Goal: Information Seeking & Learning: Learn about a topic

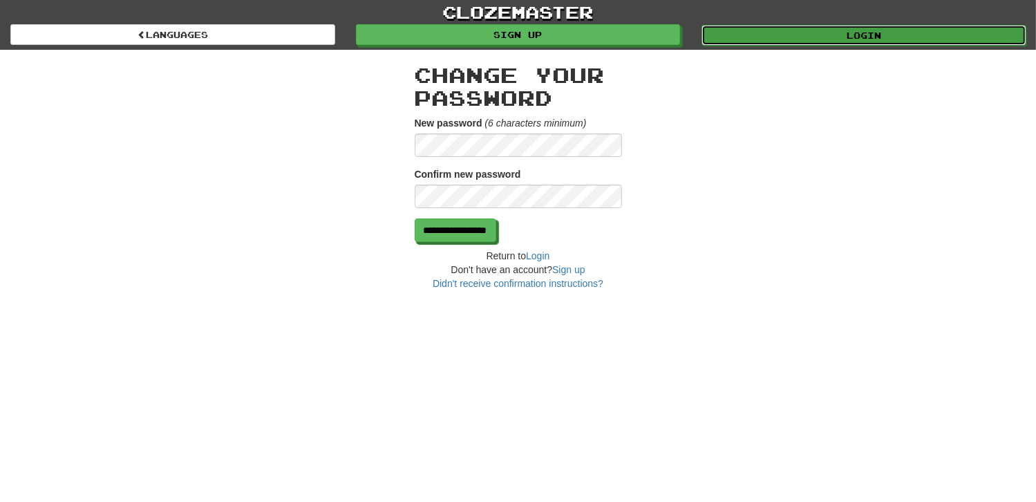
click at [868, 39] on link "Login" at bounding box center [864, 35] width 325 height 21
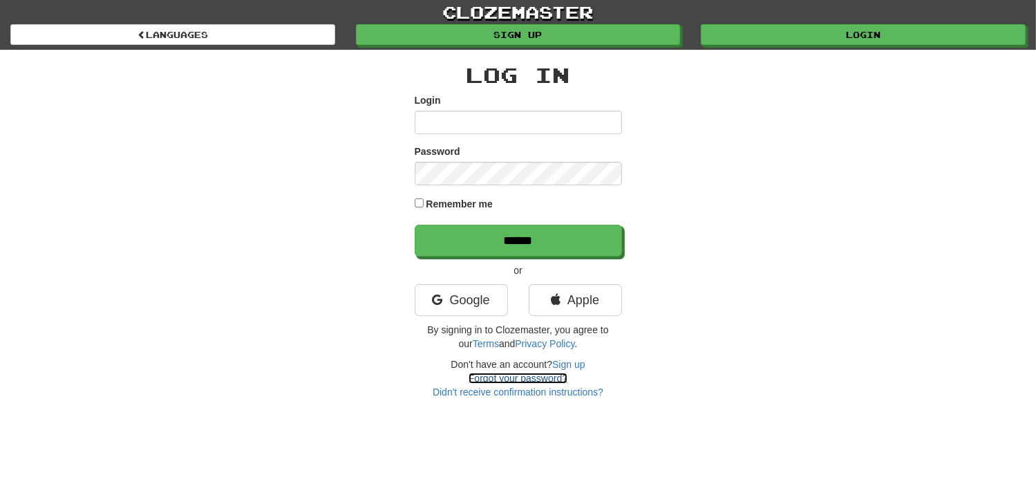
click at [500, 375] on link "Forgot your password?" at bounding box center [518, 378] width 99 height 11
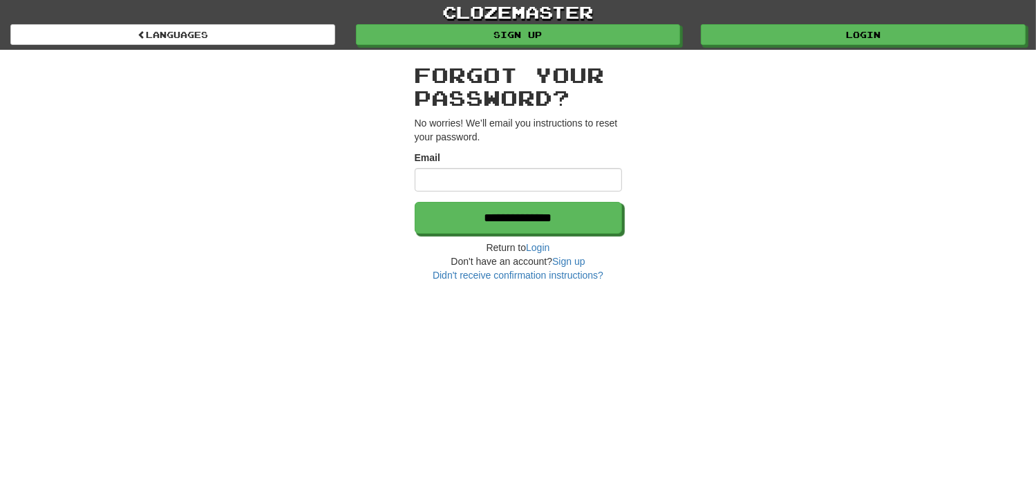
drag, startPoint x: 438, startPoint y: 178, endPoint x: 438, endPoint y: 187, distance: 9.0
click at [438, 178] on input "Email" at bounding box center [518, 180] width 207 height 24
type input "**********"
click at [486, 97] on h2 "Forgot your password?" at bounding box center [518, 87] width 207 height 46
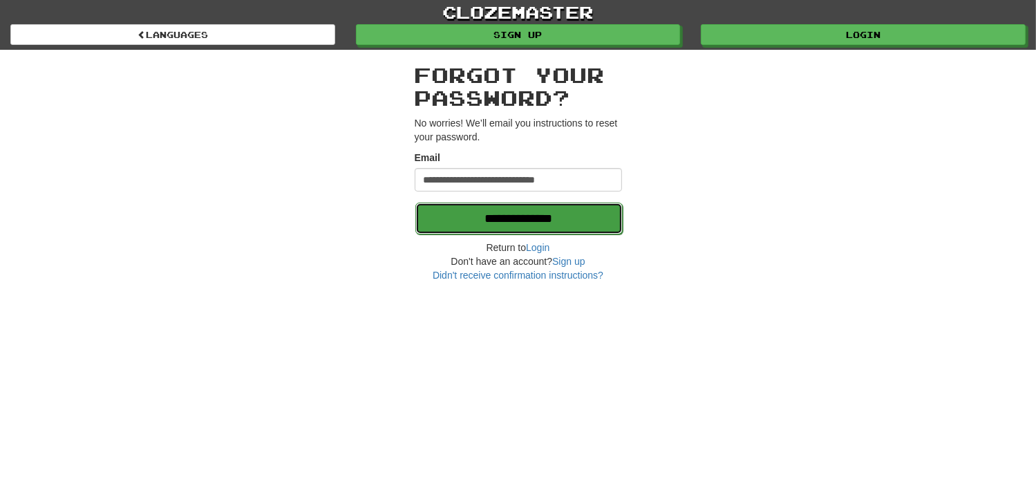
click at [494, 218] on input "**********" at bounding box center [518, 219] width 207 height 32
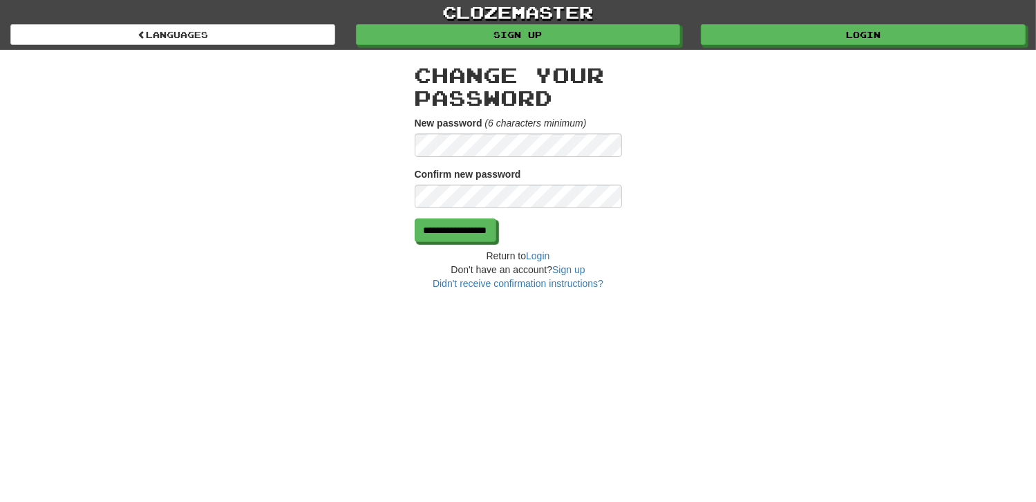
click at [353, 134] on div "**********" at bounding box center [518, 170] width 809 height 241
click at [484, 235] on input "**********" at bounding box center [456, 231] width 82 height 24
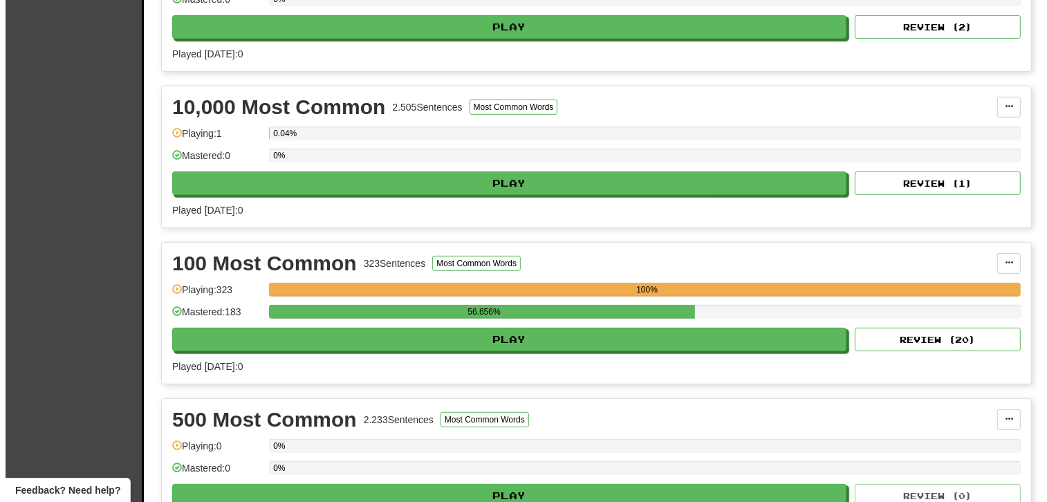
scroll to position [760, 0]
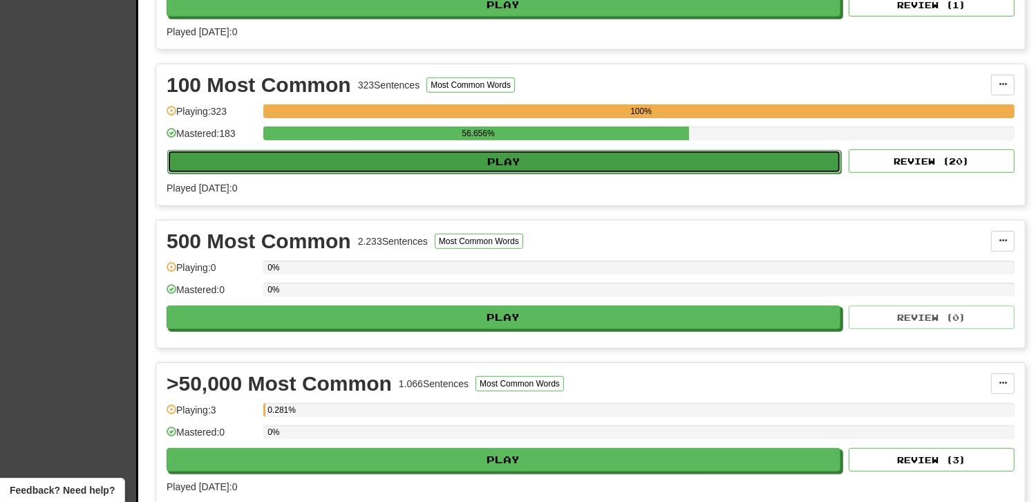
click at [510, 156] on button "Play" at bounding box center [504, 162] width 674 height 24
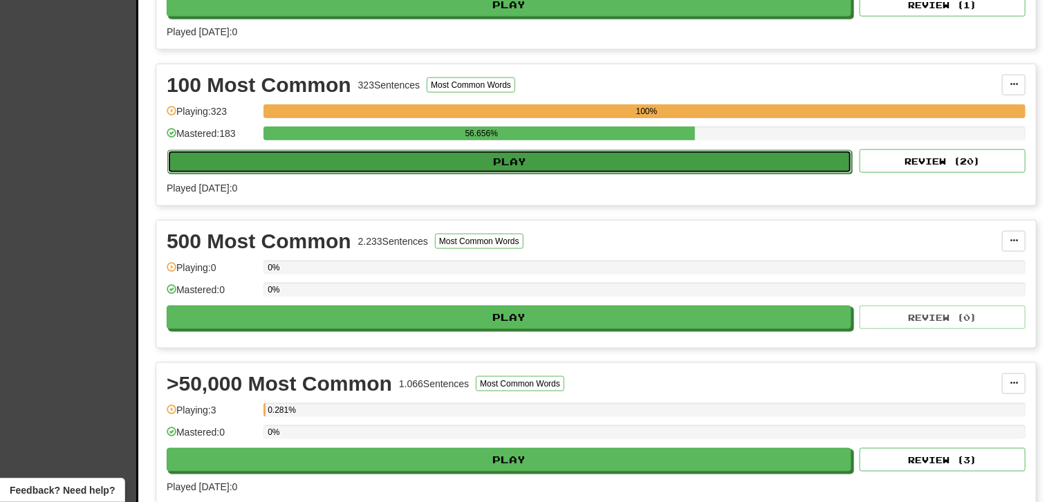
select select "**"
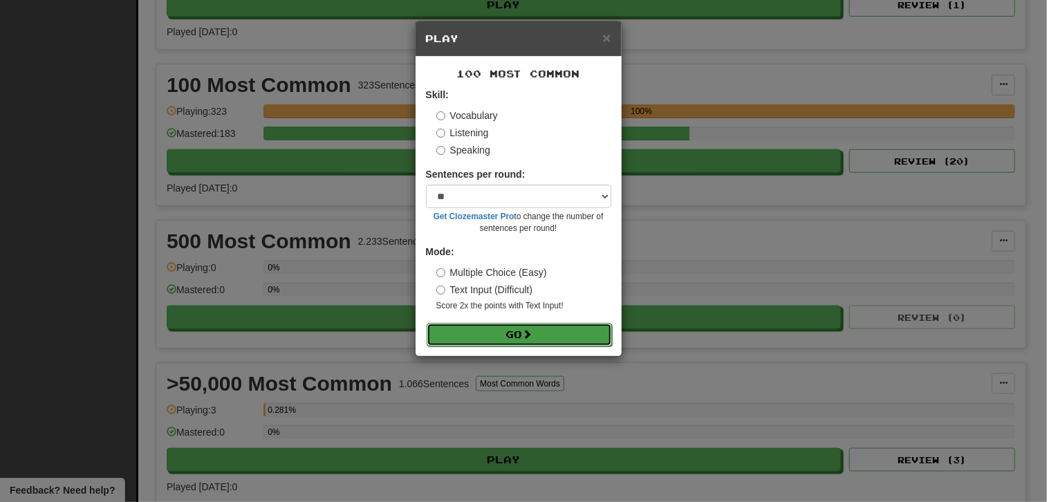
click at [496, 332] on button "Go" at bounding box center [519, 335] width 185 height 24
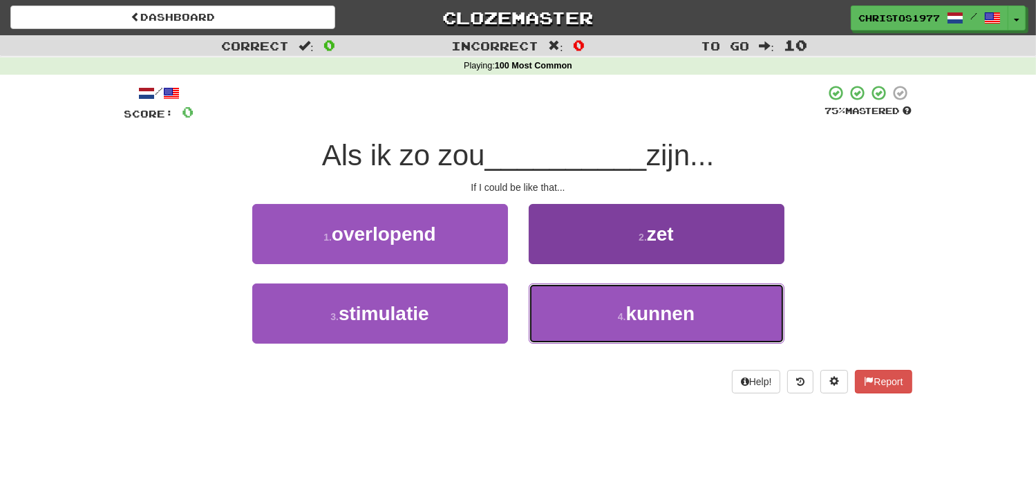
click at [633, 328] on button "4 . kunnen" at bounding box center [657, 313] width 256 height 60
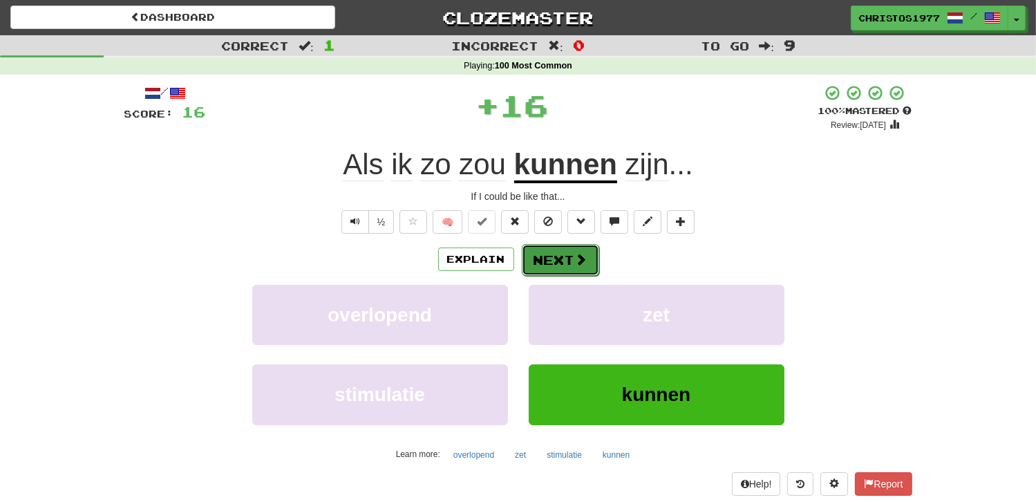
click at [566, 261] on button "Next" at bounding box center [560, 260] width 77 height 32
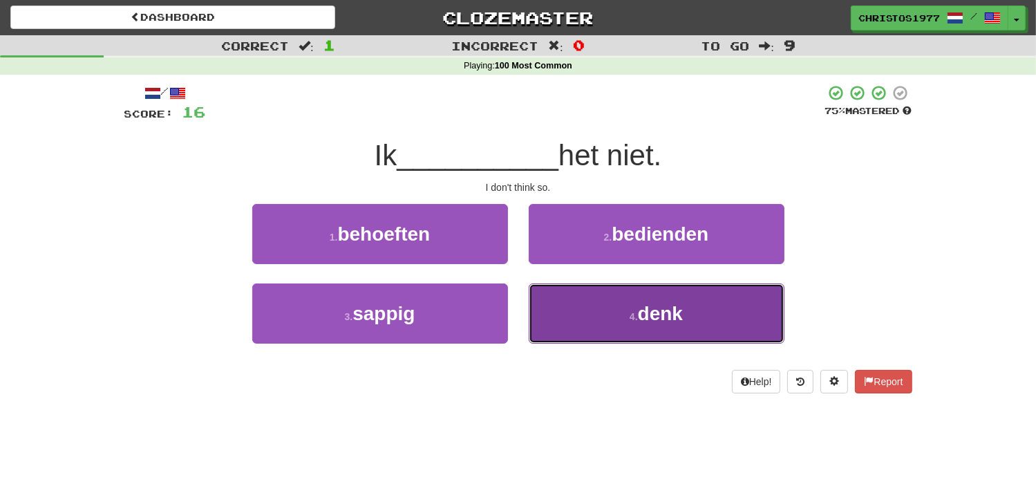
click at [669, 313] on span "denk" at bounding box center [660, 313] width 45 height 21
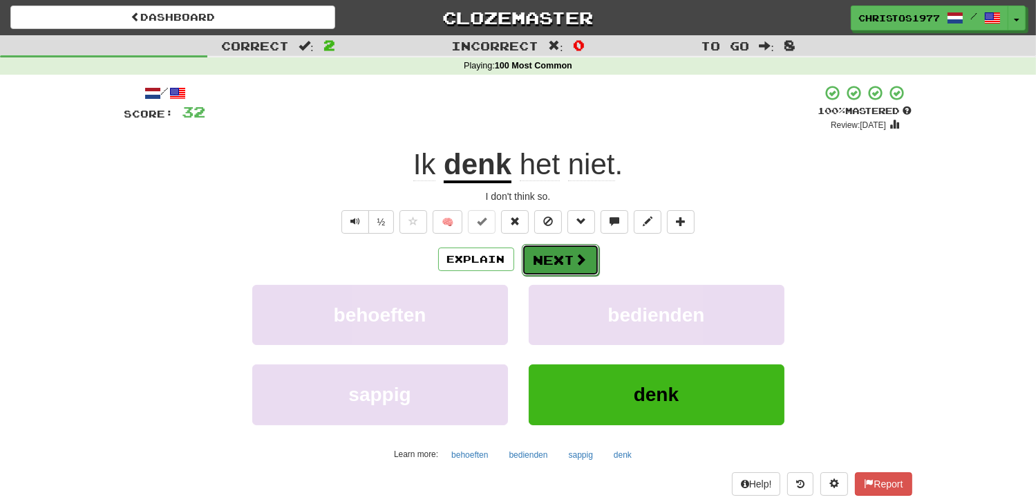
click at [570, 261] on button "Next" at bounding box center [560, 260] width 77 height 32
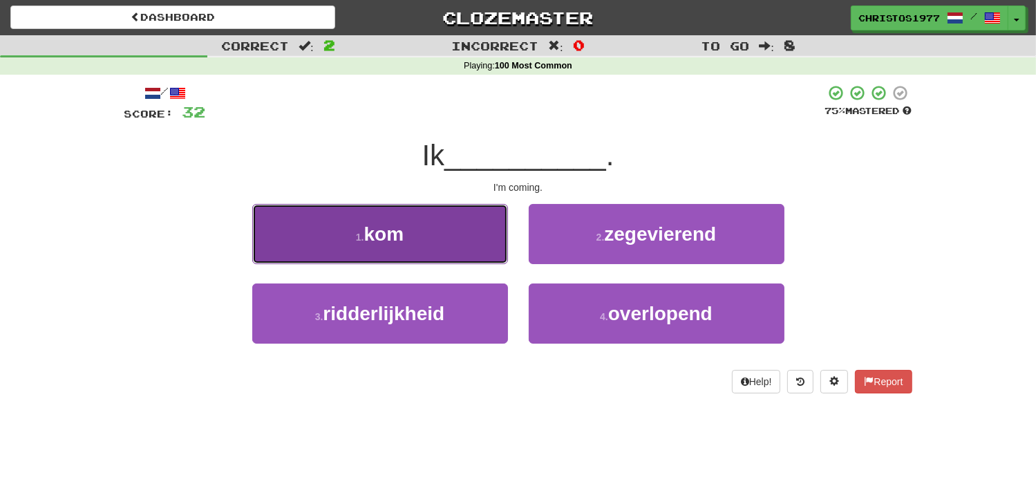
click at [399, 242] on span "kom" at bounding box center [384, 233] width 40 height 21
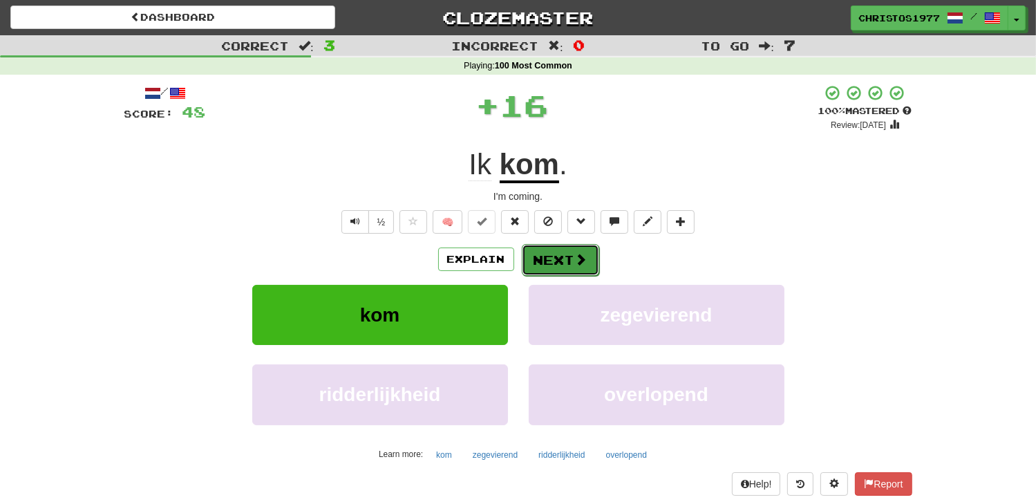
click at [554, 254] on button "Next" at bounding box center [560, 260] width 77 height 32
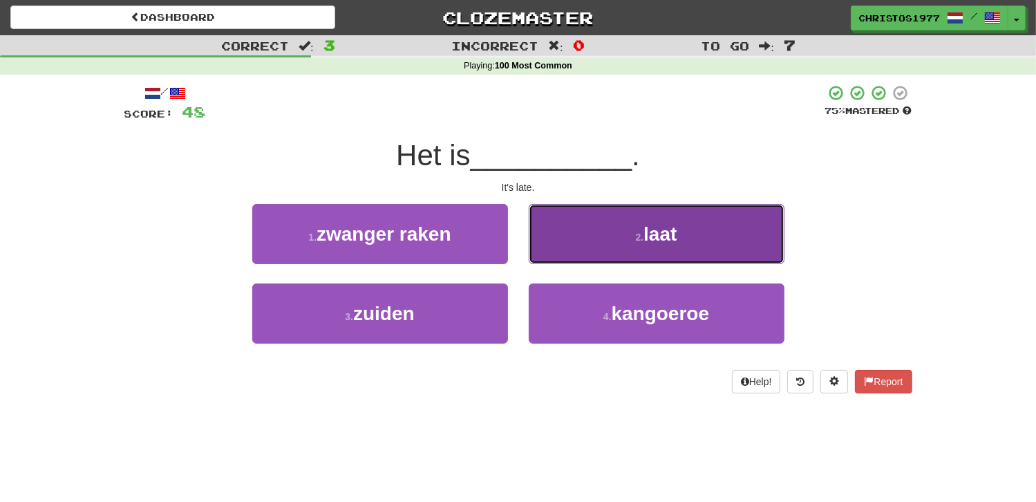
click at [683, 230] on button "2 . laat" at bounding box center [657, 234] width 256 height 60
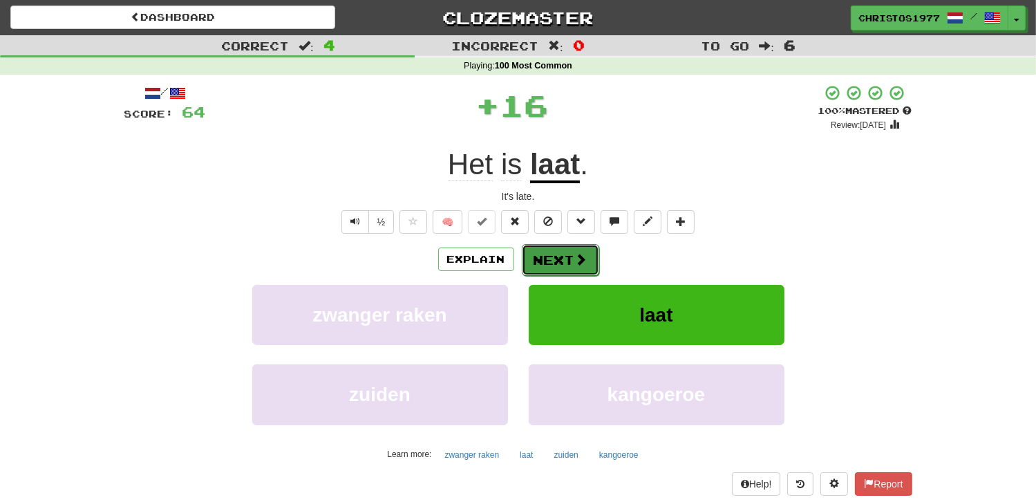
click at [572, 256] on button "Next" at bounding box center [560, 260] width 77 height 32
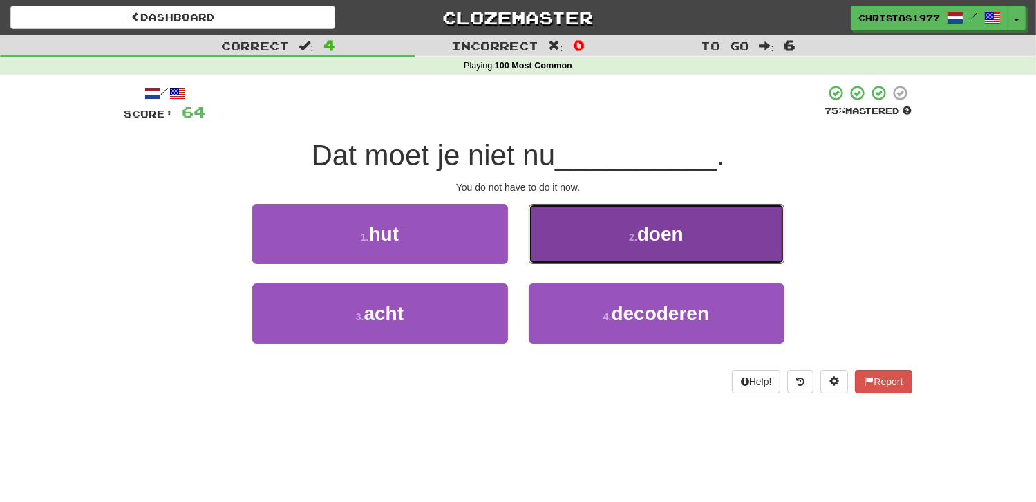
click at [606, 245] on button "2 . doen" at bounding box center [657, 234] width 256 height 60
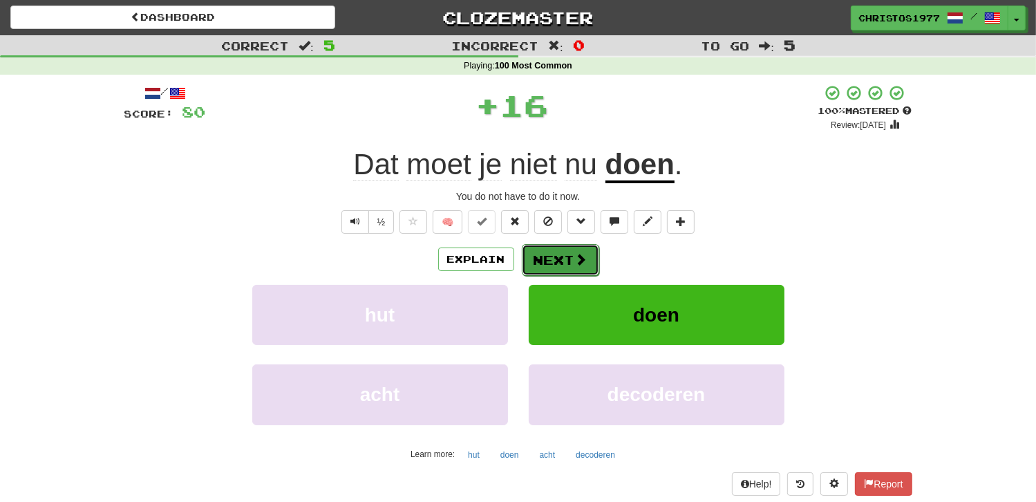
click at [559, 263] on button "Next" at bounding box center [560, 260] width 77 height 32
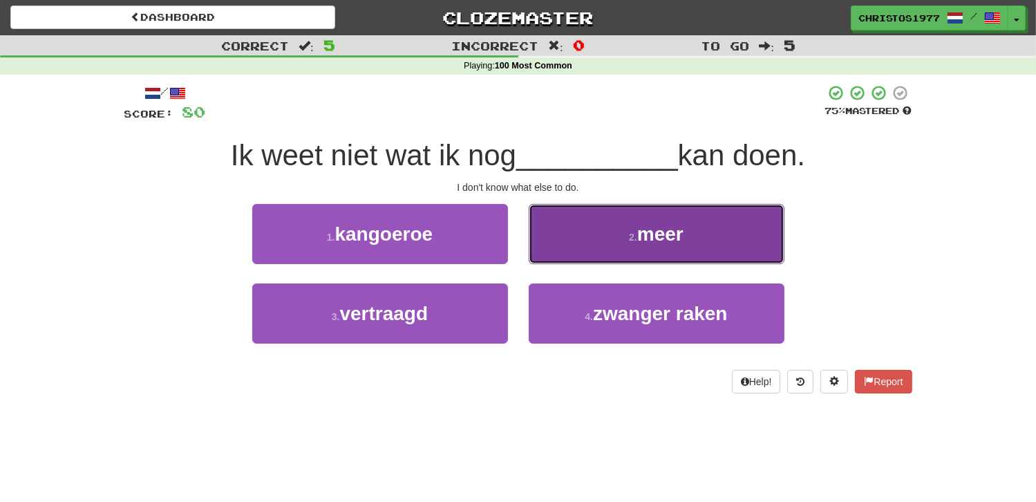
click at [624, 239] on button "2 . meer" at bounding box center [657, 234] width 256 height 60
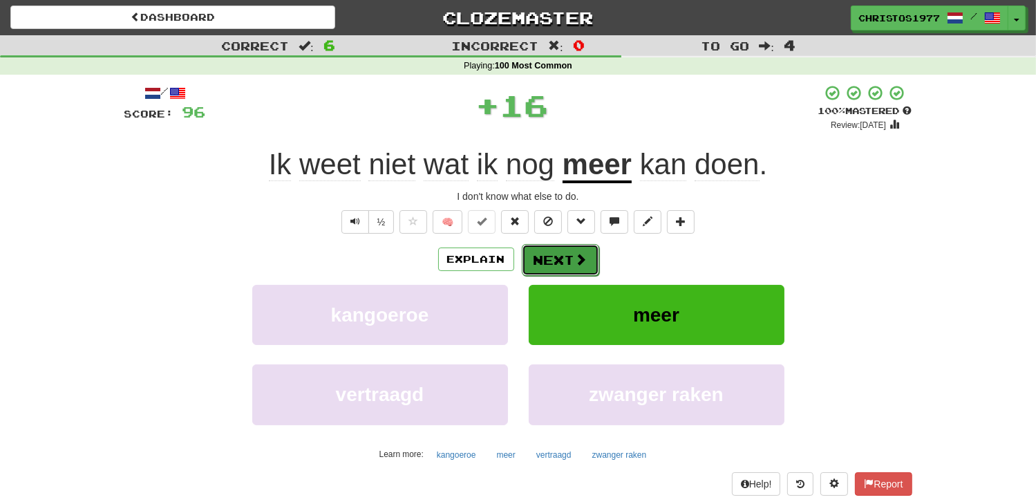
click at [545, 258] on button "Next" at bounding box center [560, 260] width 77 height 32
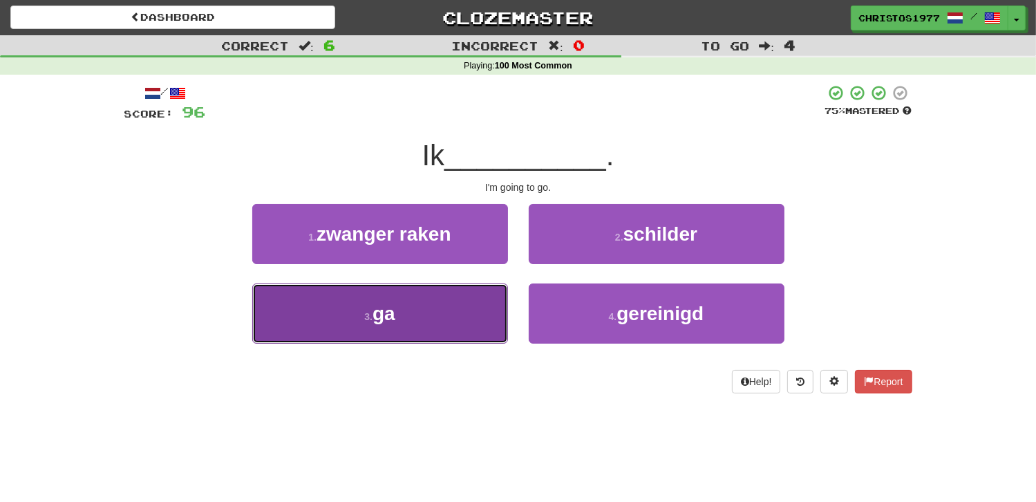
click at [411, 315] on button "3 . ga" at bounding box center [380, 313] width 256 height 60
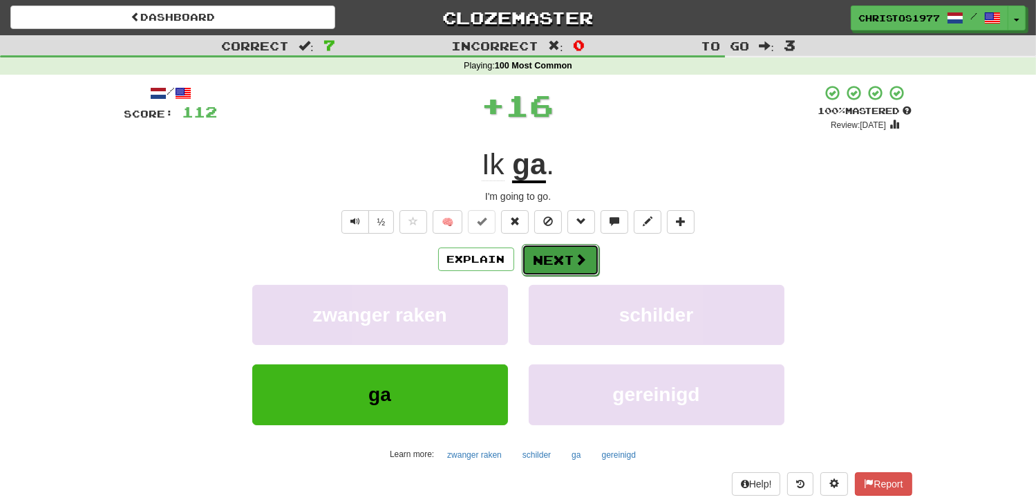
click at [542, 255] on button "Next" at bounding box center [560, 260] width 77 height 32
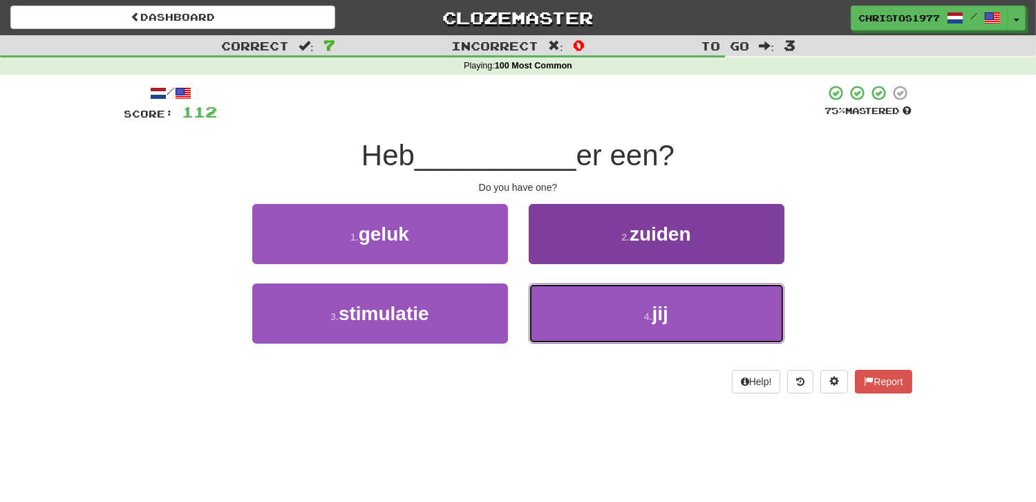
drag, startPoint x: 629, startPoint y: 310, endPoint x: 616, endPoint y: 292, distance: 22.8
click at [629, 312] on button "4 . jij" at bounding box center [657, 313] width 256 height 60
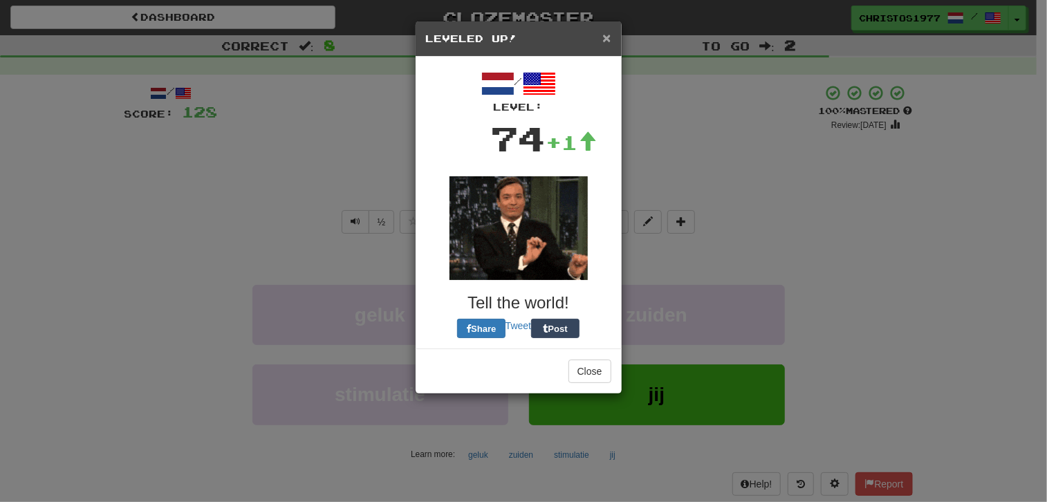
click at [609, 39] on span "×" at bounding box center [606, 38] width 8 height 16
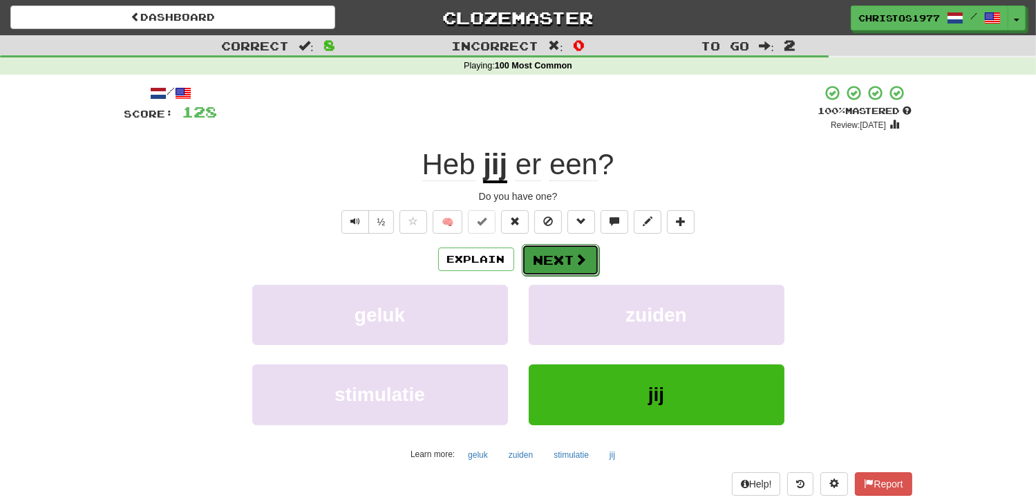
click at [545, 254] on button "Next" at bounding box center [560, 260] width 77 height 32
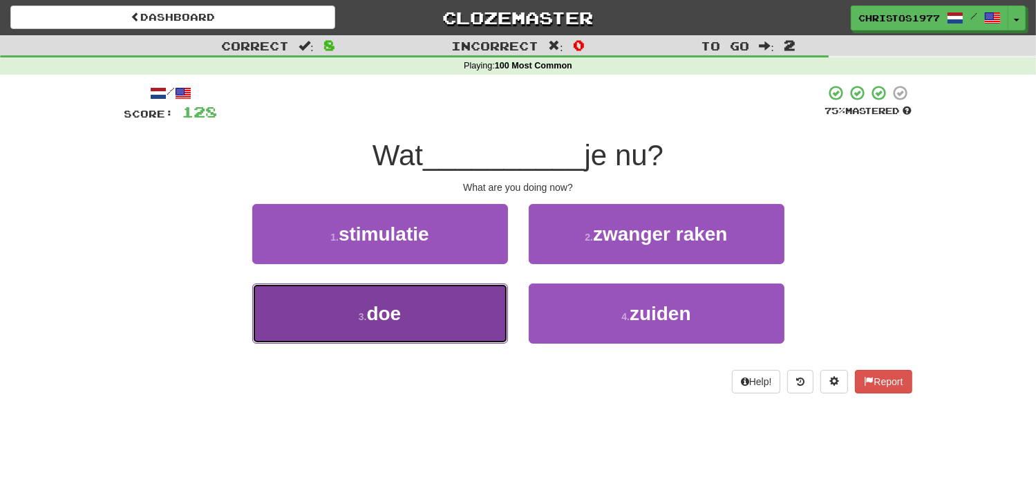
click at [434, 319] on button "3 . doe" at bounding box center [380, 313] width 256 height 60
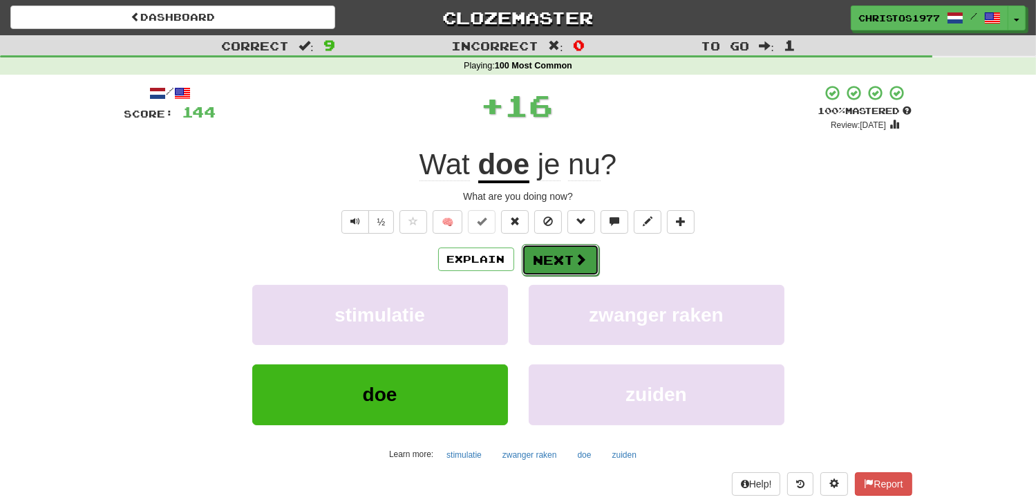
click at [559, 268] on button "Next" at bounding box center [560, 260] width 77 height 32
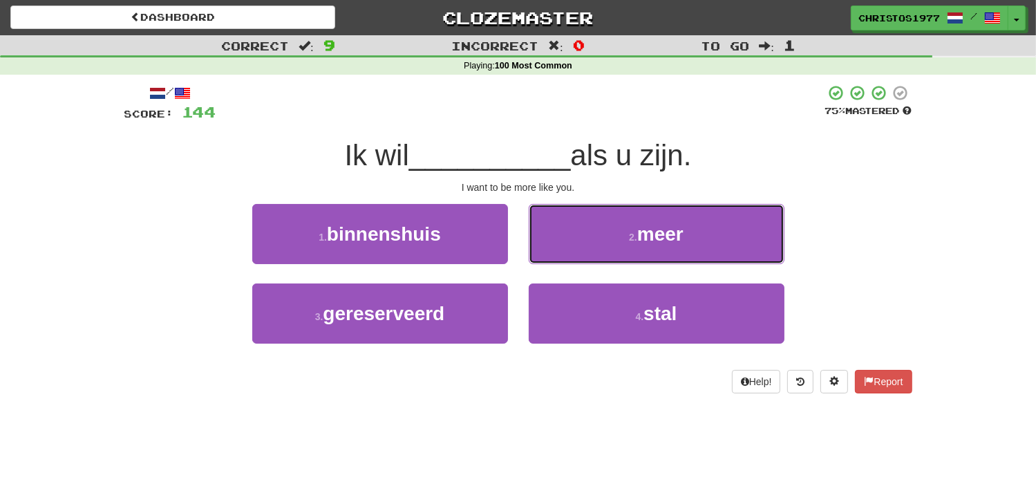
click at [623, 238] on button "2 . meer" at bounding box center [657, 234] width 256 height 60
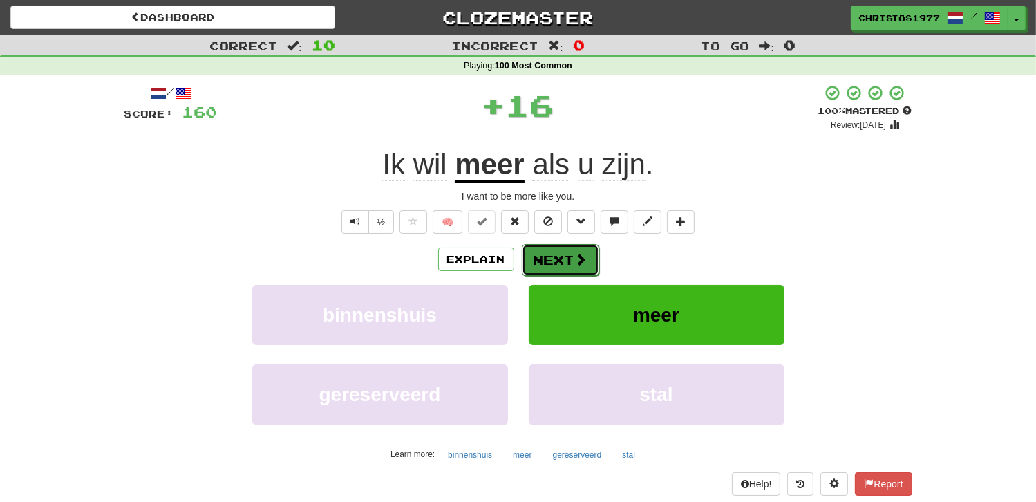
click at [563, 255] on button "Next" at bounding box center [560, 260] width 77 height 32
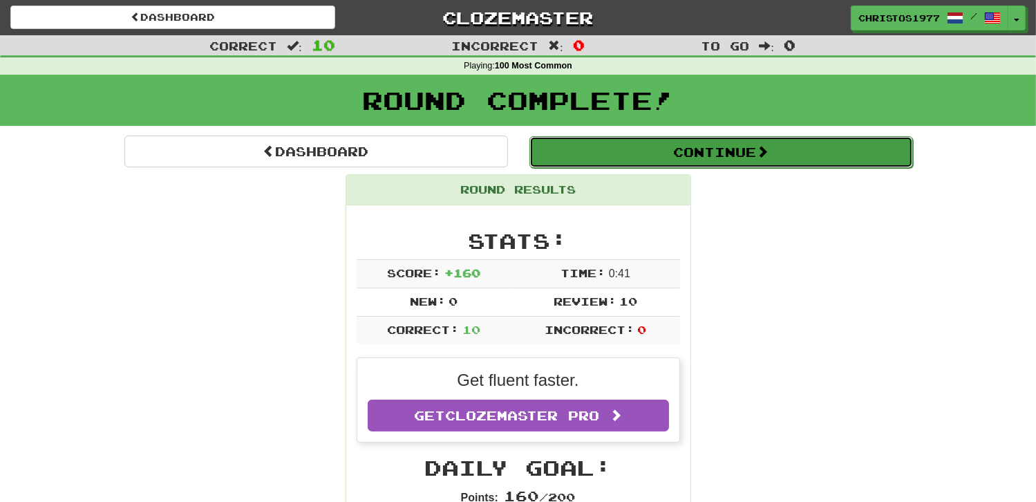
click at [701, 152] on button "Continue" at bounding box center [722, 152] width 384 height 32
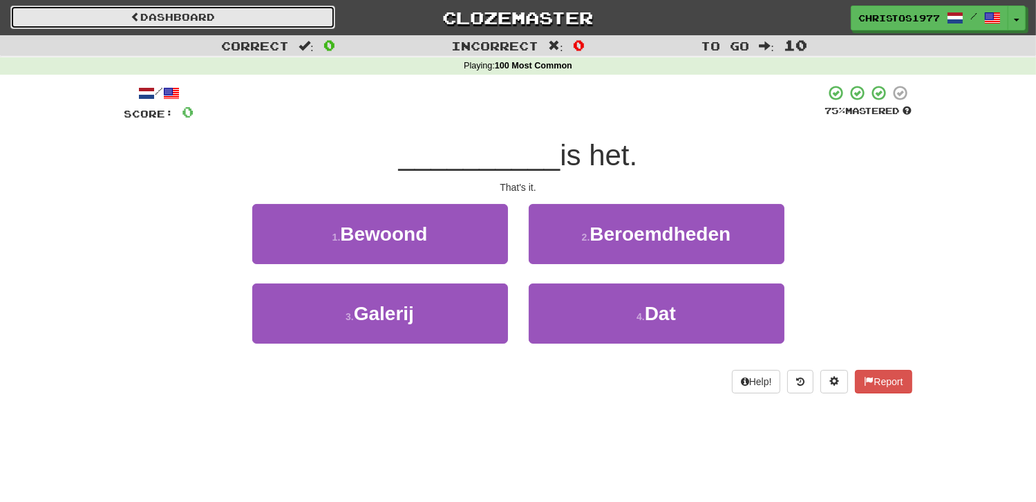
click at [122, 20] on link "Dashboard" at bounding box center [172, 18] width 325 height 24
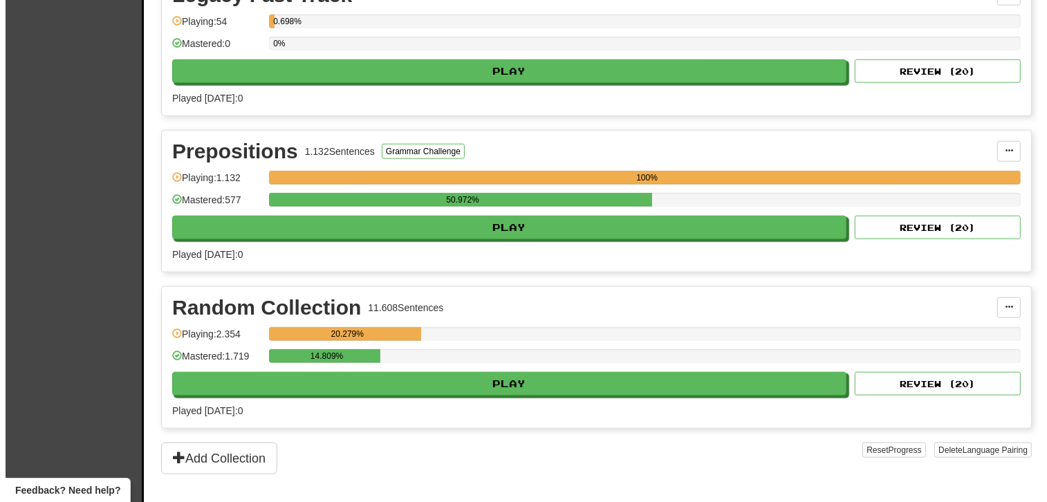
scroll to position [1314, 0]
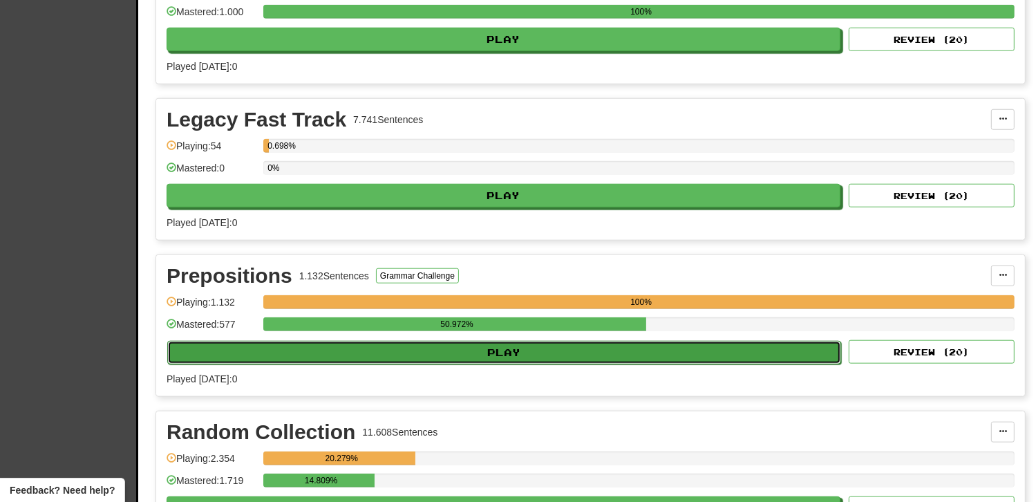
click at [498, 344] on button "Play" at bounding box center [504, 353] width 674 height 24
select select "**"
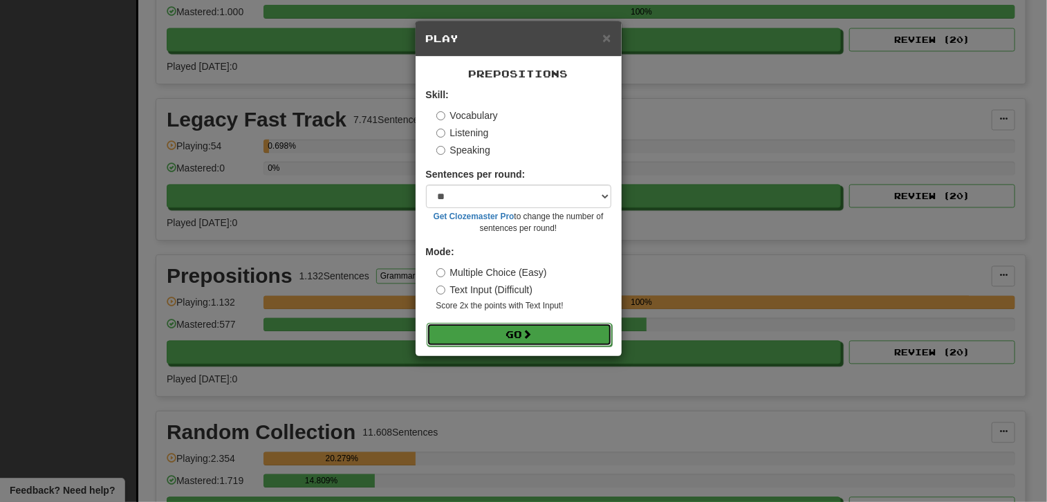
click at [506, 335] on button "Go" at bounding box center [519, 335] width 185 height 24
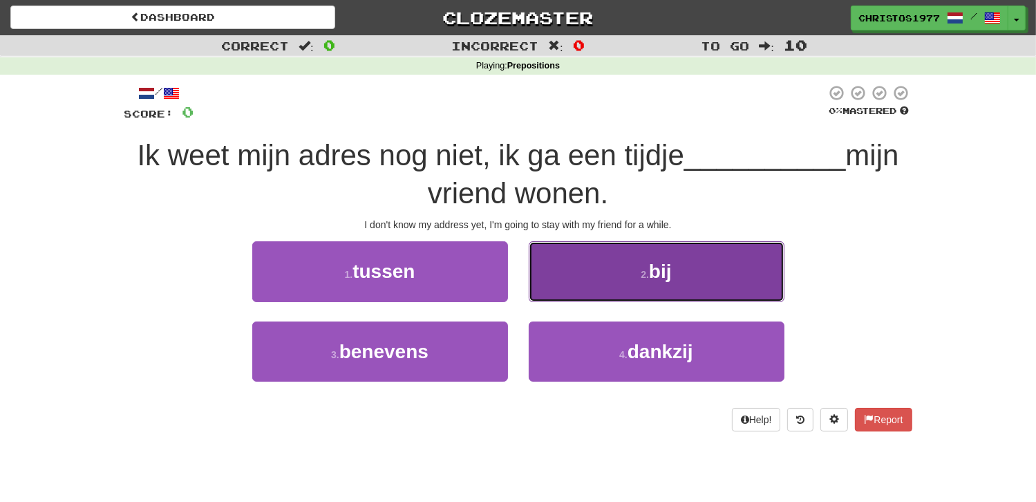
click at [641, 283] on button "2 . bij" at bounding box center [657, 271] width 256 height 60
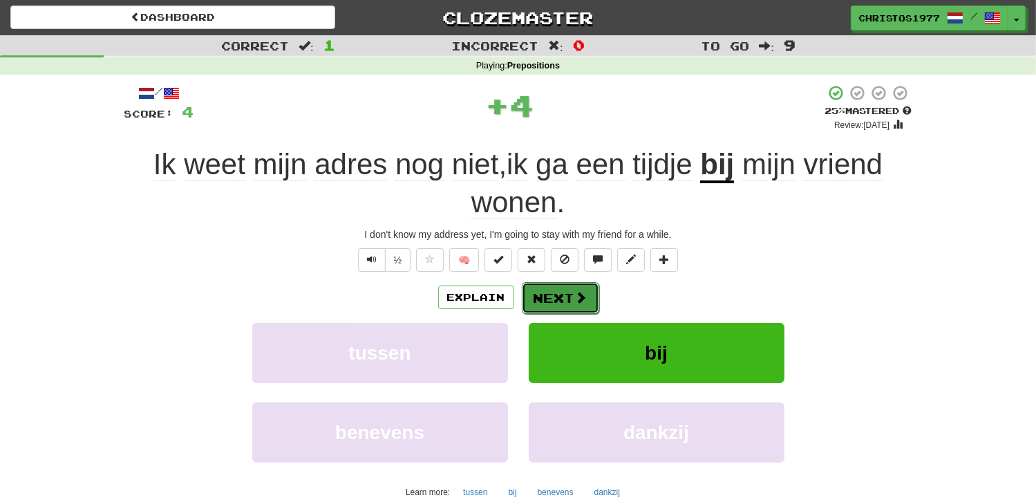
click at [558, 296] on button "Next" at bounding box center [560, 298] width 77 height 32
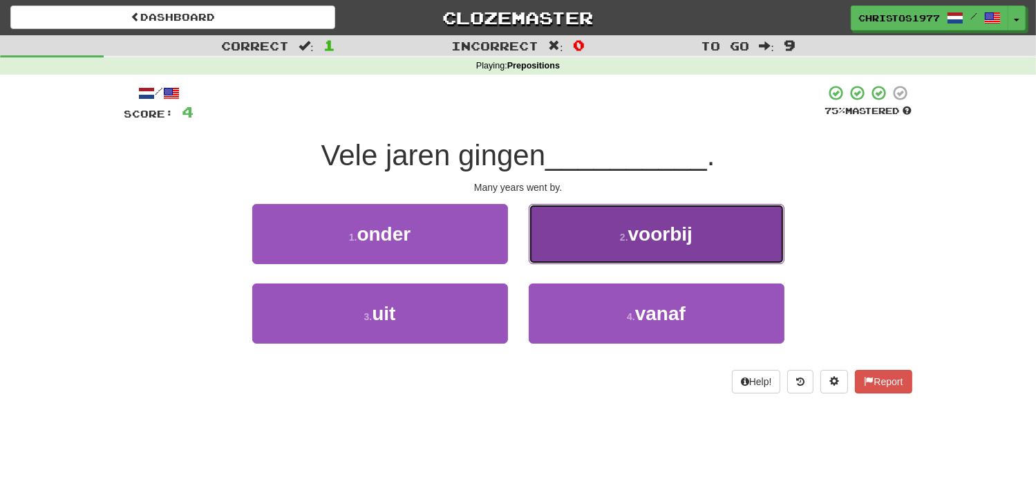
click at [691, 243] on span "voorbij" at bounding box center [660, 233] width 64 height 21
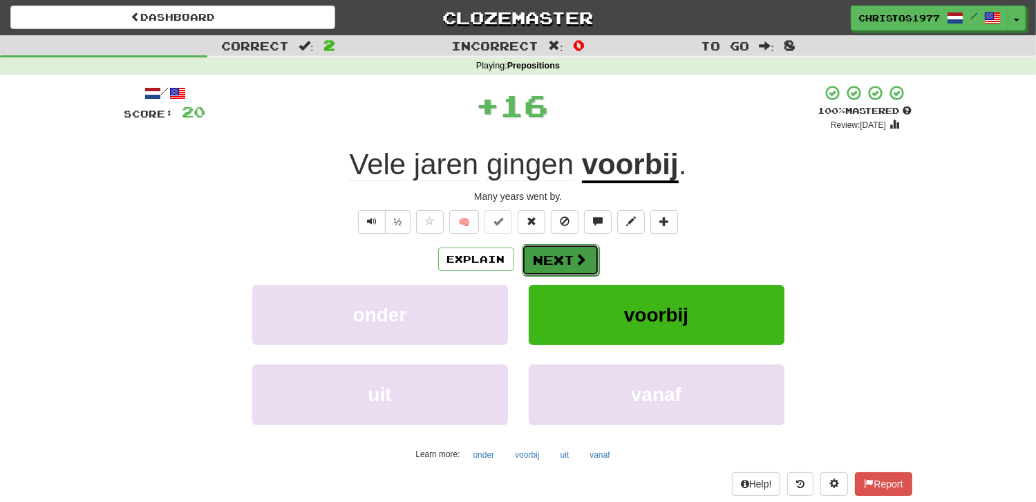
click at [589, 259] on button "Next" at bounding box center [560, 260] width 77 height 32
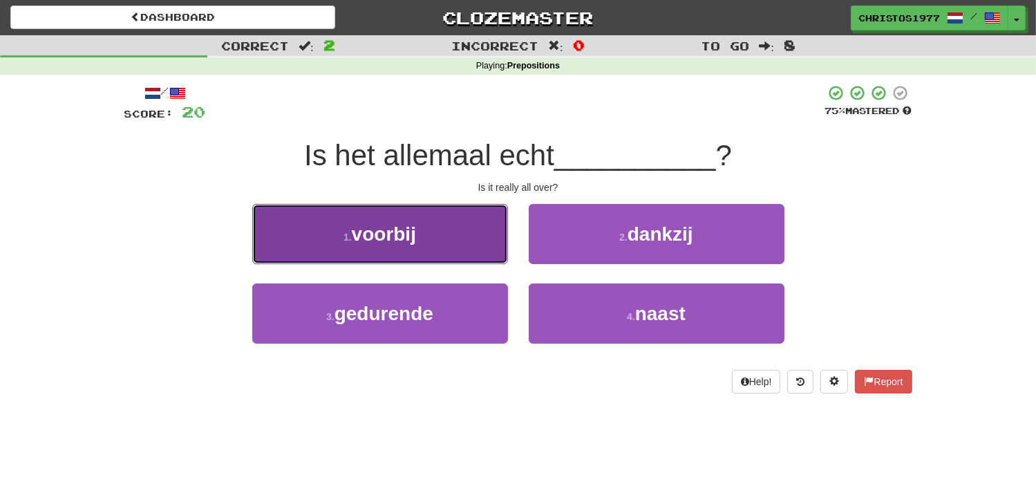
click at [453, 239] on button "1 . voorbij" at bounding box center [380, 234] width 256 height 60
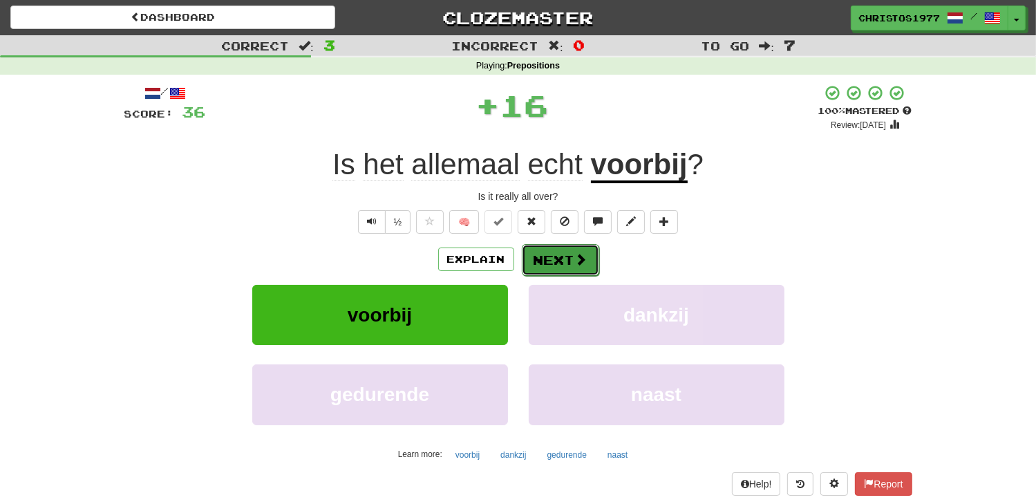
click at [567, 253] on button "Next" at bounding box center [560, 260] width 77 height 32
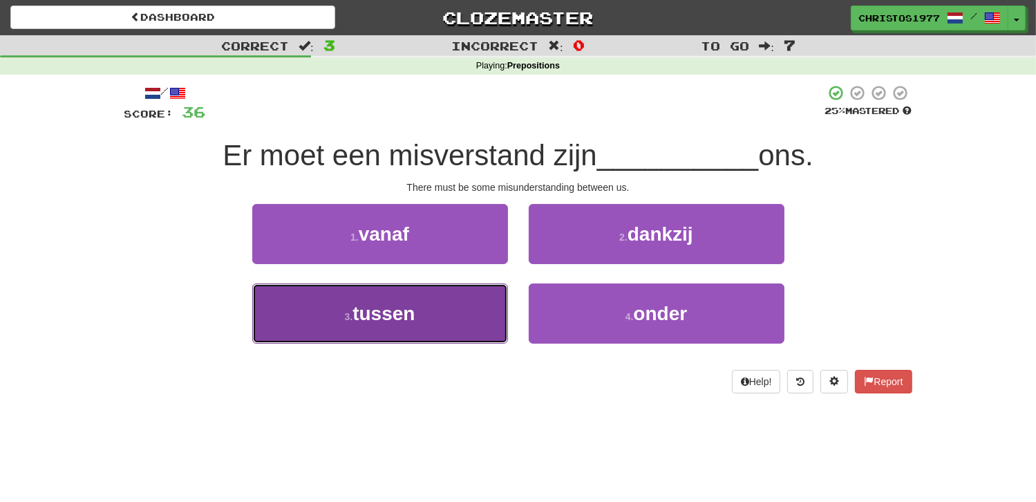
click at [384, 326] on button "3 . tussen" at bounding box center [380, 313] width 256 height 60
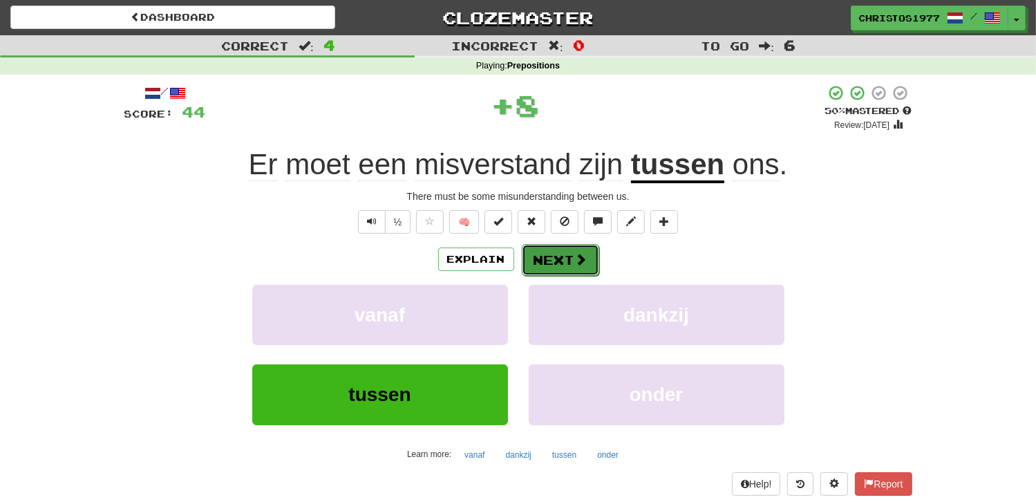
click at [568, 262] on button "Next" at bounding box center [560, 260] width 77 height 32
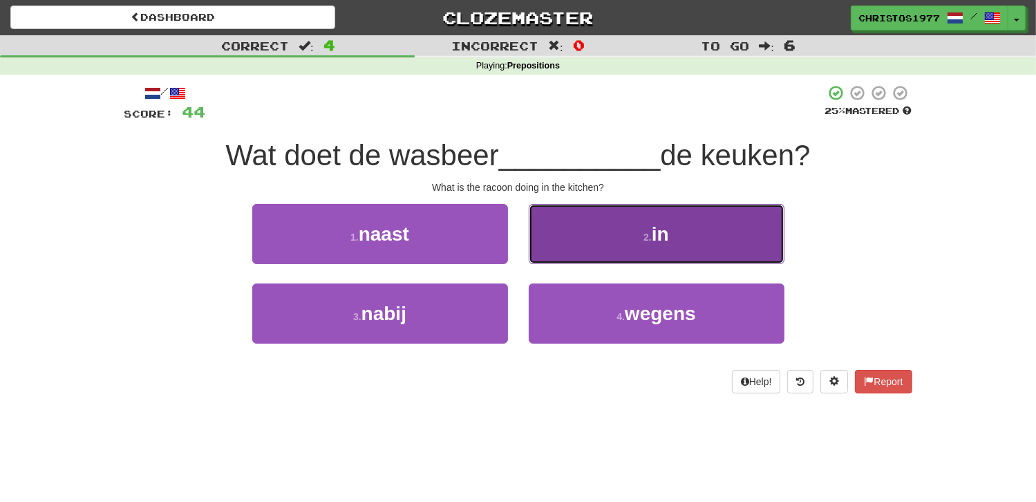
click at [686, 237] on button "2 . in" at bounding box center [657, 234] width 256 height 60
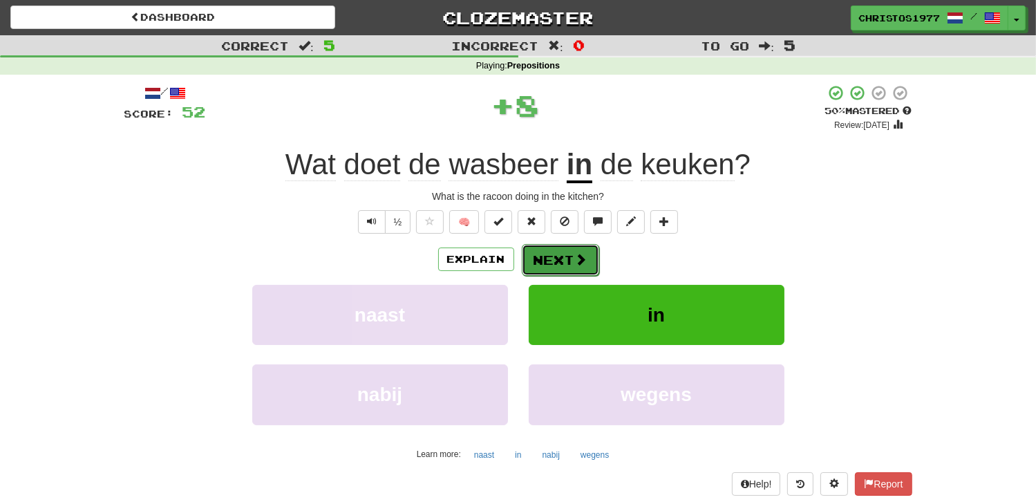
click at [564, 252] on button "Next" at bounding box center [560, 260] width 77 height 32
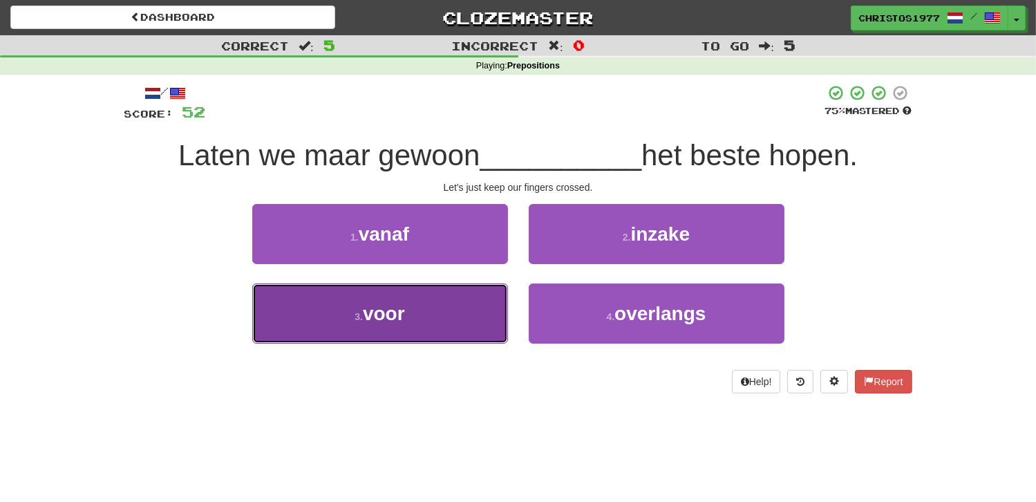
click at [416, 333] on button "3 . voor" at bounding box center [380, 313] width 256 height 60
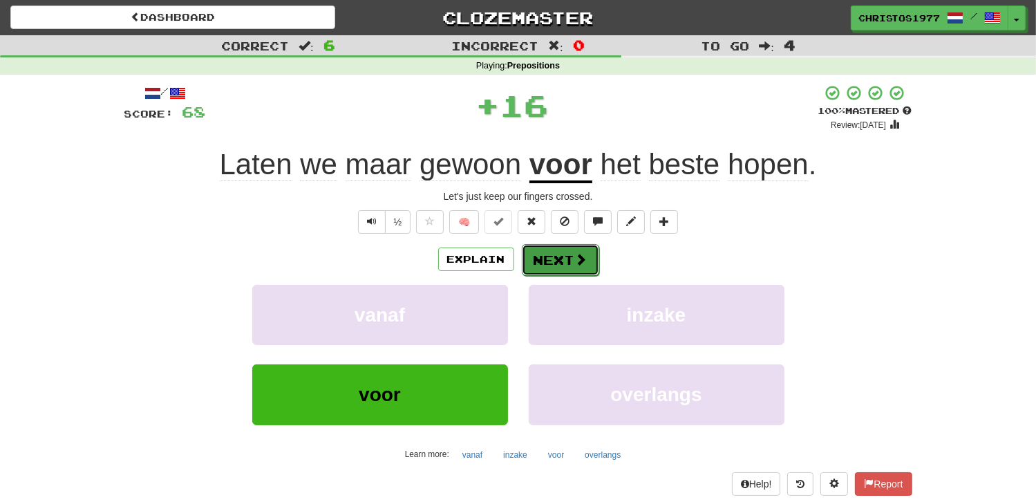
click at [550, 260] on button "Next" at bounding box center [560, 260] width 77 height 32
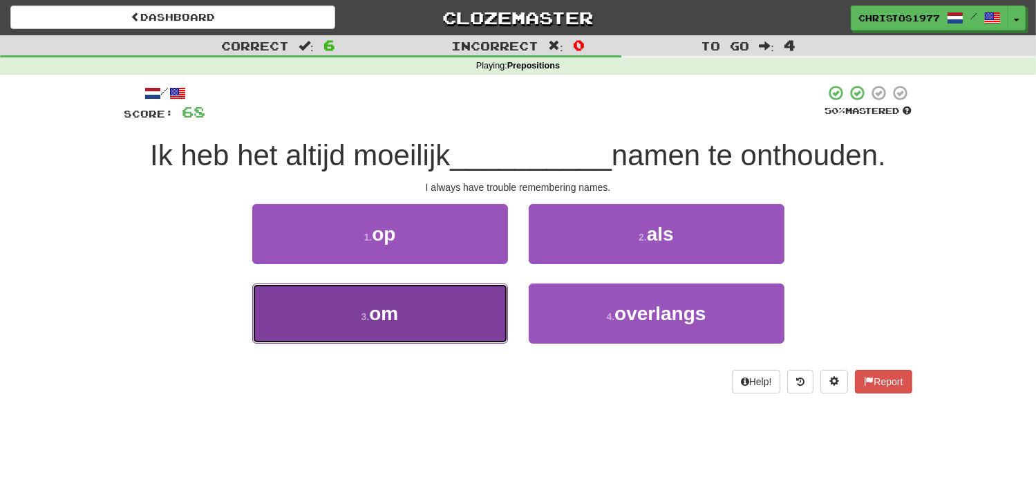
click at [404, 321] on button "3 . om" at bounding box center [380, 313] width 256 height 60
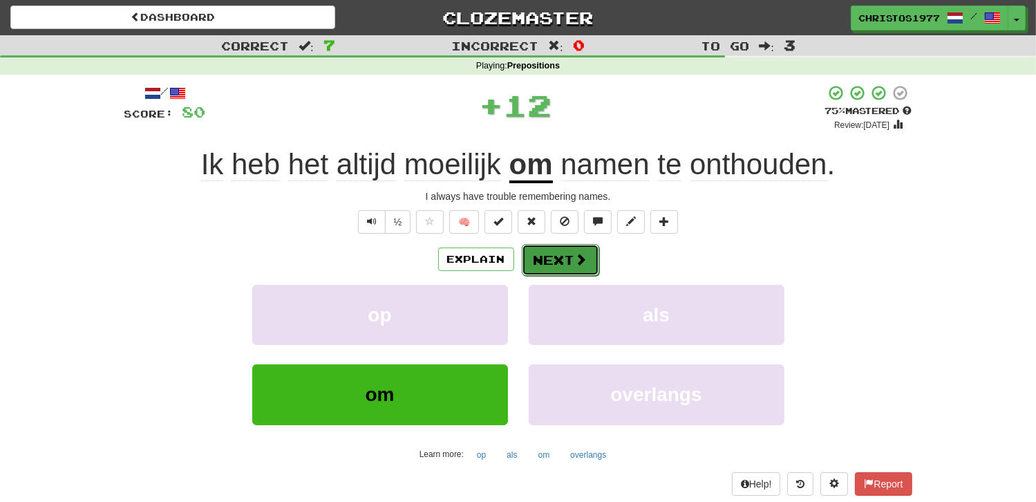
click at [552, 259] on button "Next" at bounding box center [560, 260] width 77 height 32
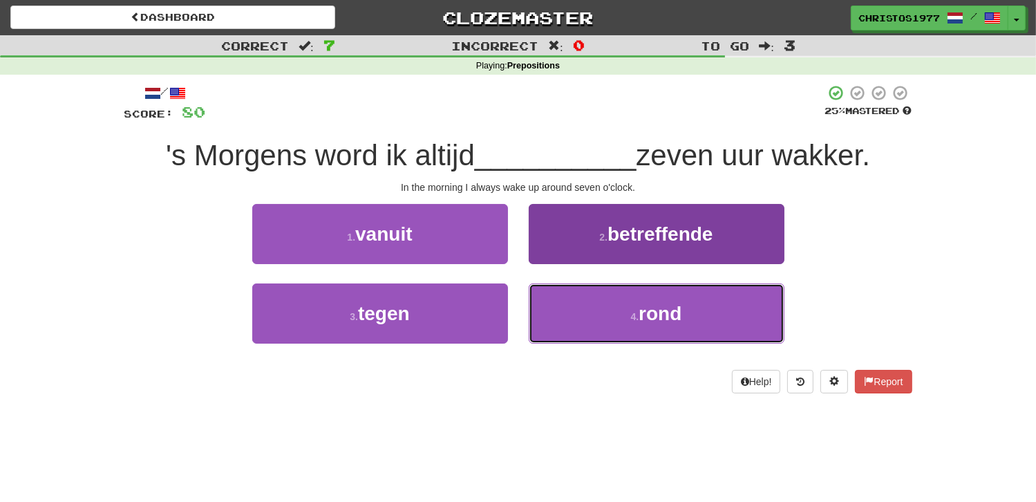
click at [636, 315] on small "4 ." at bounding box center [635, 316] width 8 height 11
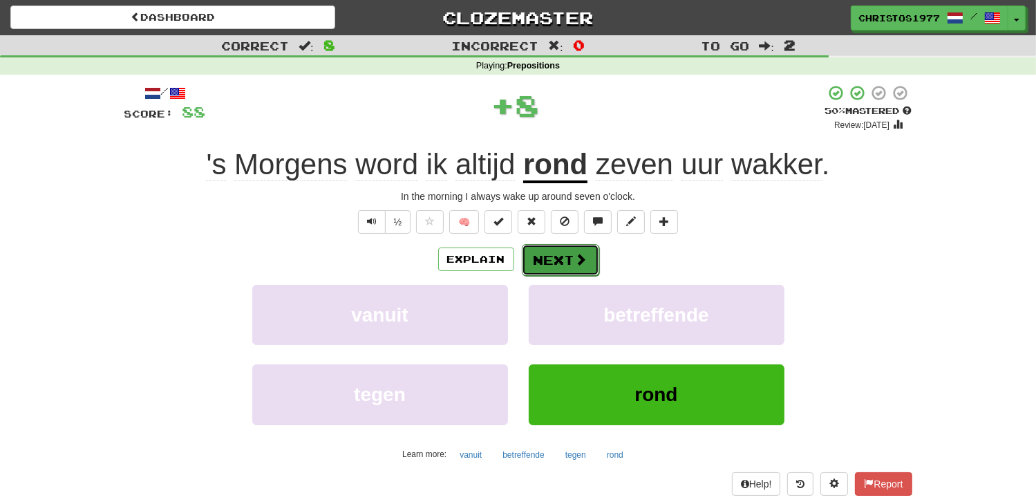
click at [528, 256] on button "Next" at bounding box center [560, 260] width 77 height 32
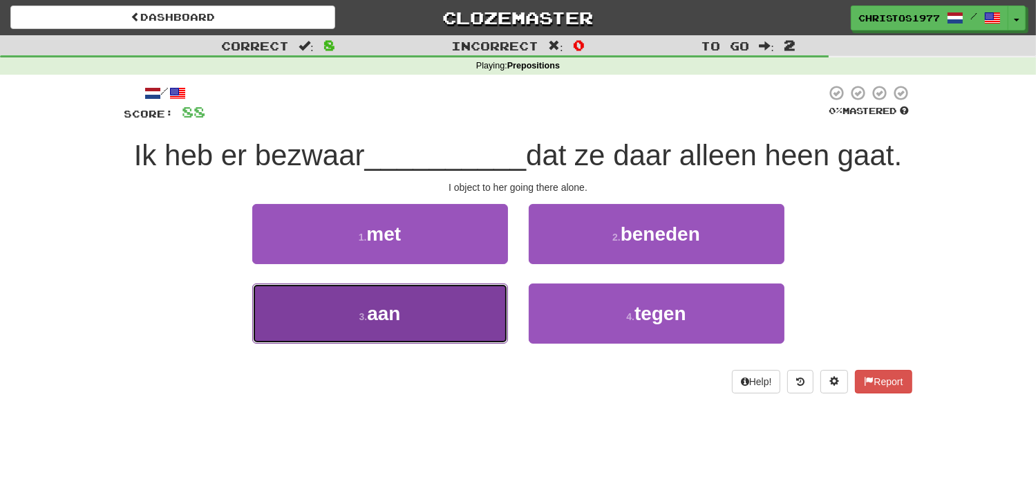
click at [440, 315] on button "3 . aan" at bounding box center [380, 313] width 256 height 60
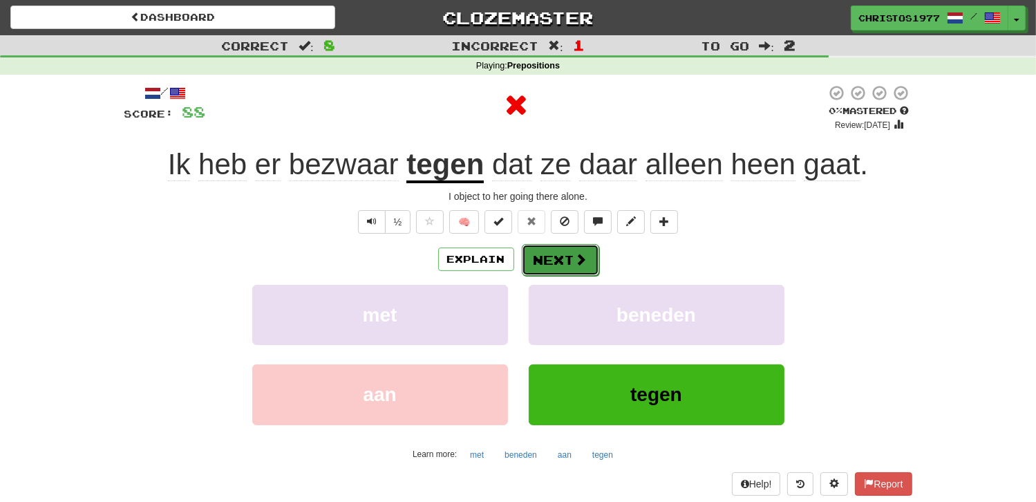
click at [554, 263] on button "Next" at bounding box center [560, 260] width 77 height 32
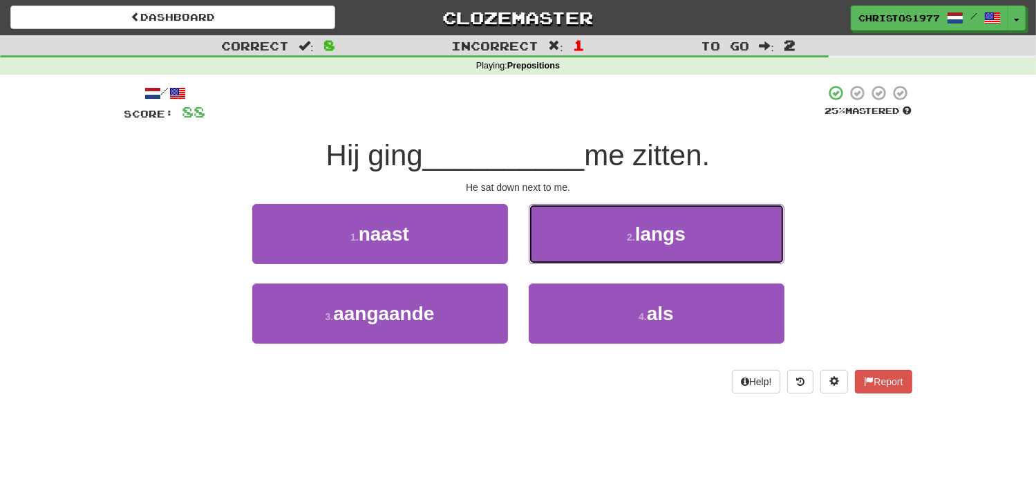
click at [647, 241] on span "langs" at bounding box center [660, 233] width 50 height 21
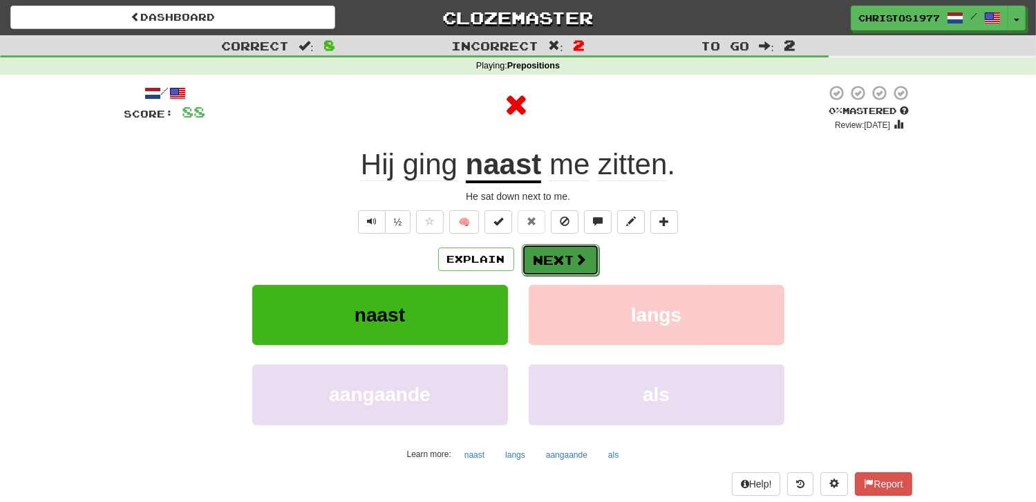
click at [549, 261] on button "Next" at bounding box center [560, 260] width 77 height 32
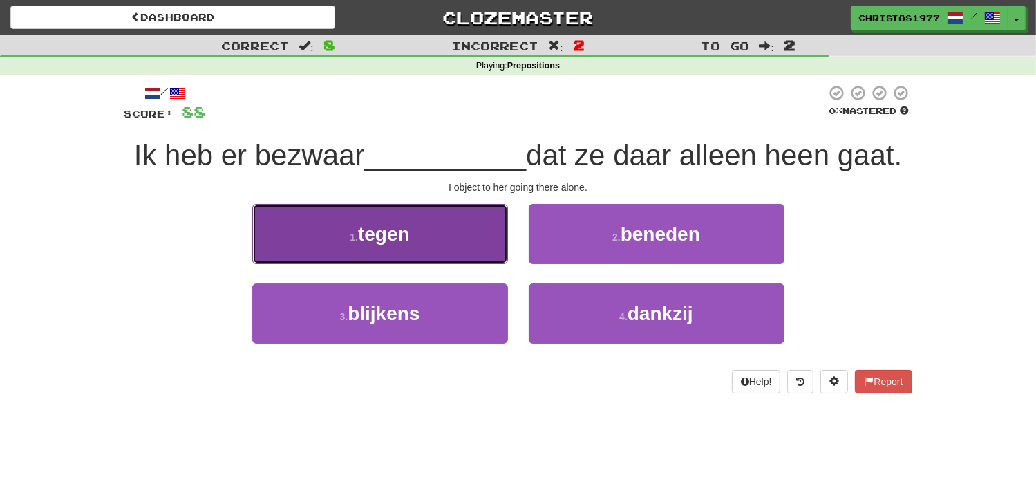
click at [388, 245] on button "1 . tegen" at bounding box center [380, 234] width 256 height 60
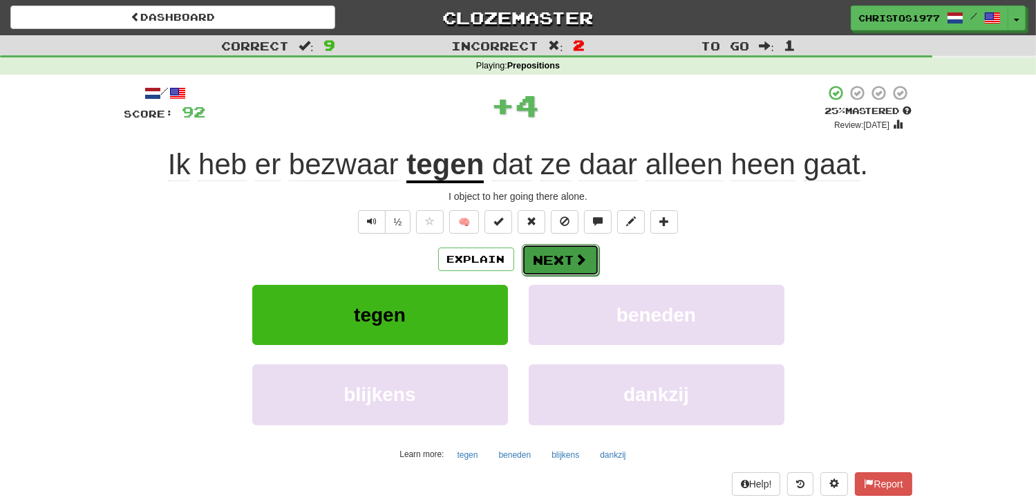
click at [522, 266] on button "Next" at bounding box center [560, 260] width 77 height 32
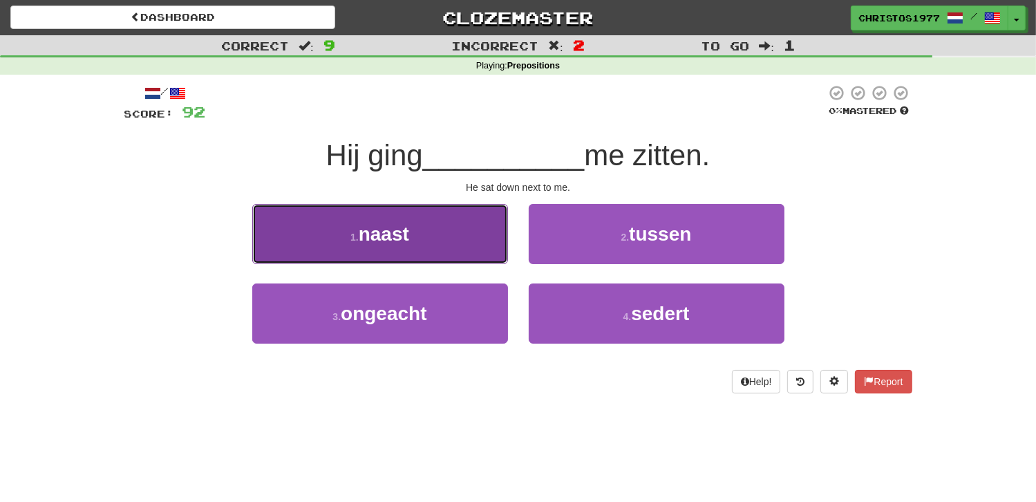
click at [403, 233] on span "naast" at bounding box center [384, 233] width 50 height 21
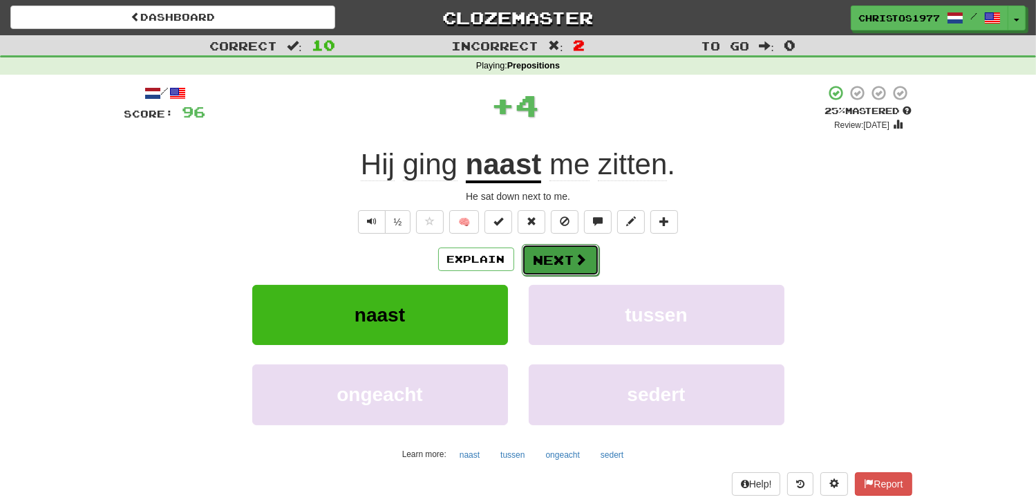
click at [545, 258] on button "Next" at bounding box center [560, 260] width 77 height 32
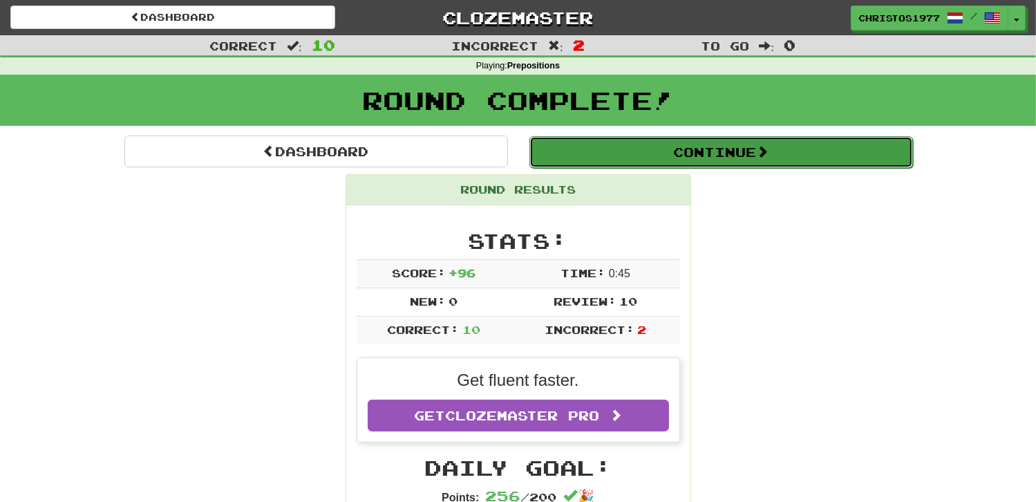
click at [747, 144] on button "Continue" at bounding box center [722, 152] width 384 height 32
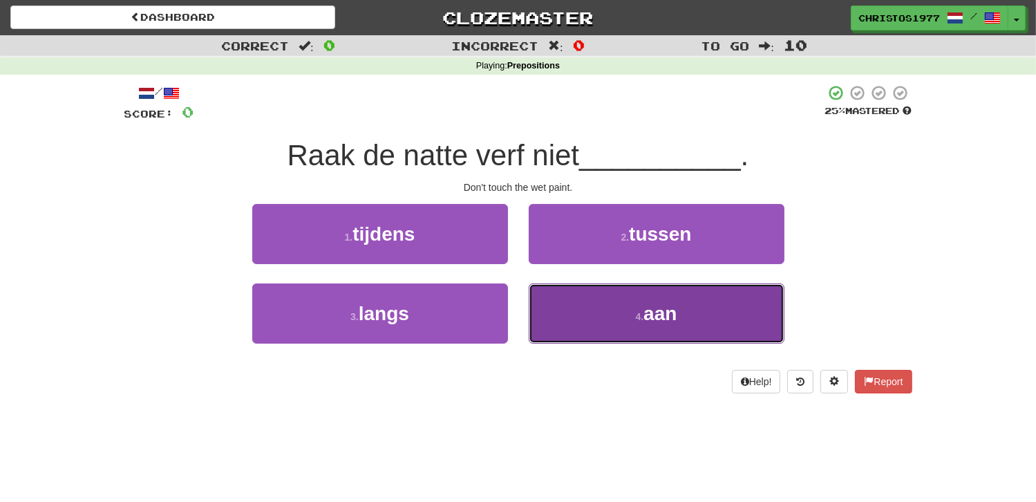
click at [639, 317] on small "4 ." at bounding box center [640, 316] width 8 height 11
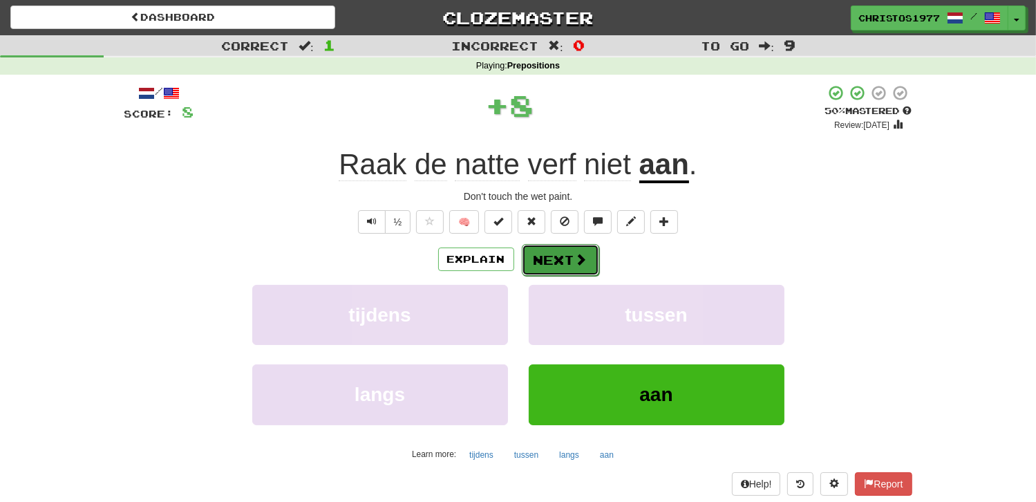
click at [557, 256] on button "Next" at bounding box center [560, 260] width 77 height 32
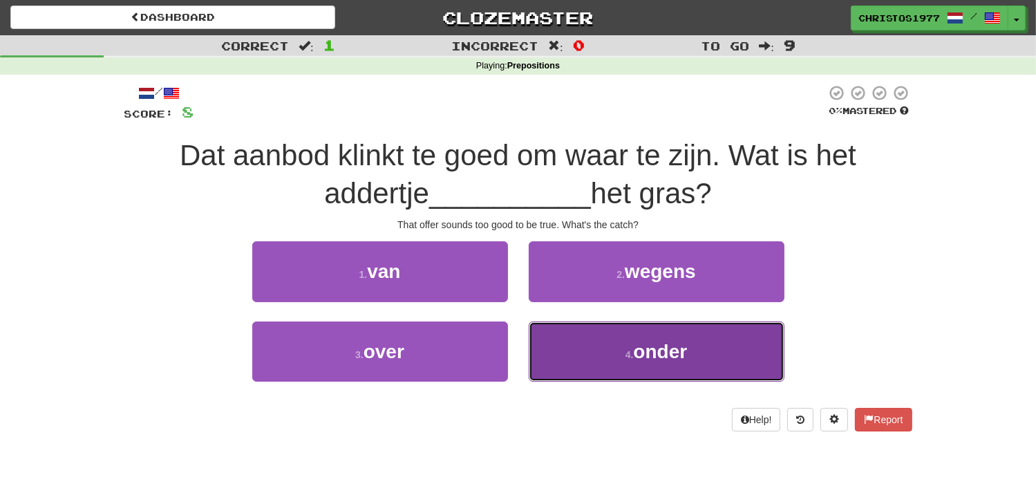
click at [619, 355] on button "4 . onder" at bounding box center [657, 351] width 256 height 60
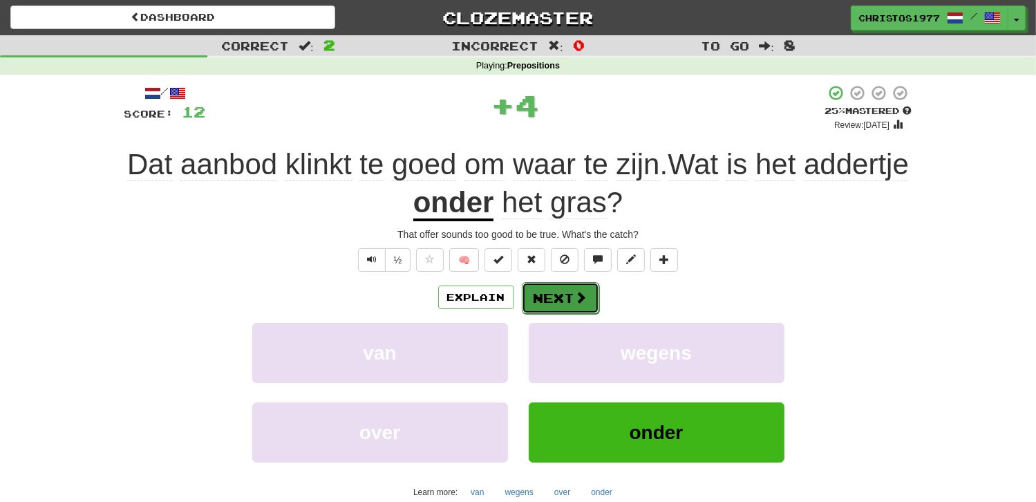
click at [566, 300] on button "Next" at bounding box center [560, 298] width 77 height 32
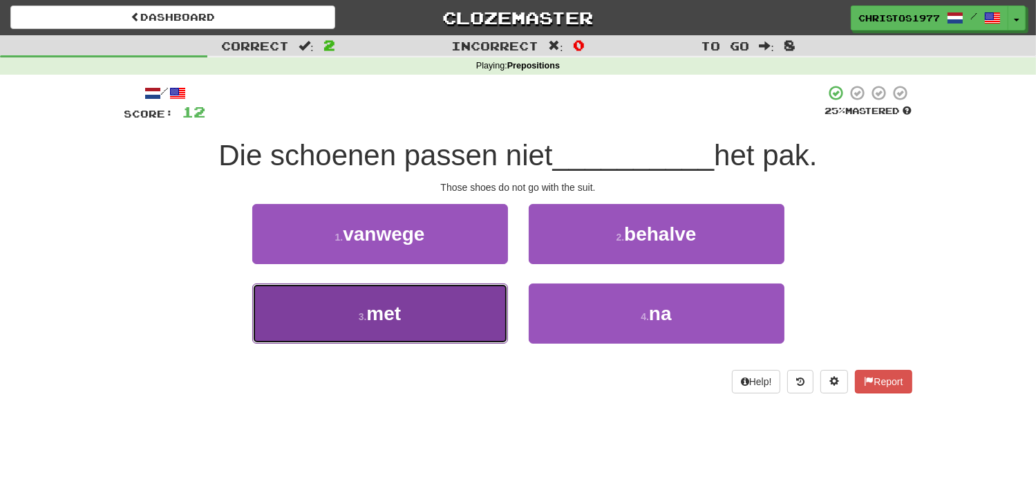
drag, startPoint x: 422, startPoint y: 321, endPoint x: 496, endPoint y: 295, distance: 78.3
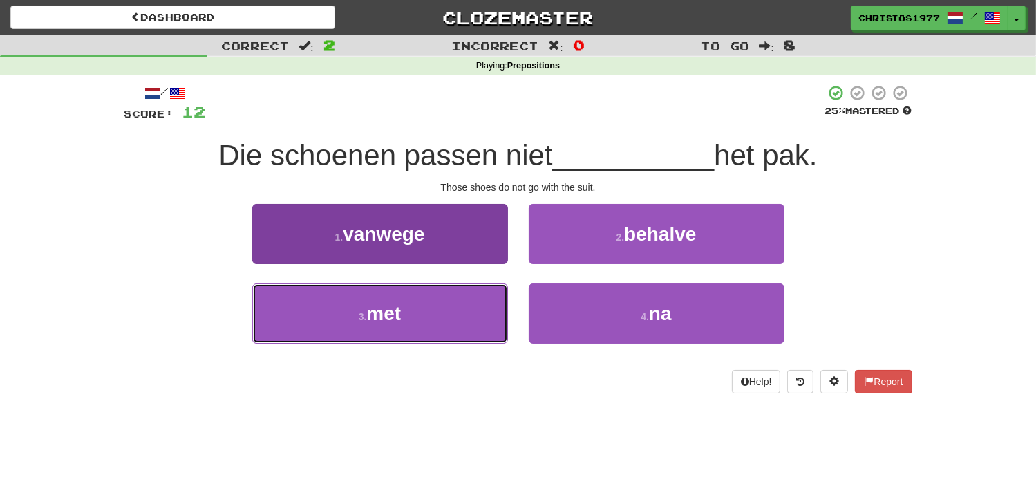
click at [423, 321] on button "3 . met" at bounding box center [380, 313] width 256 height 60
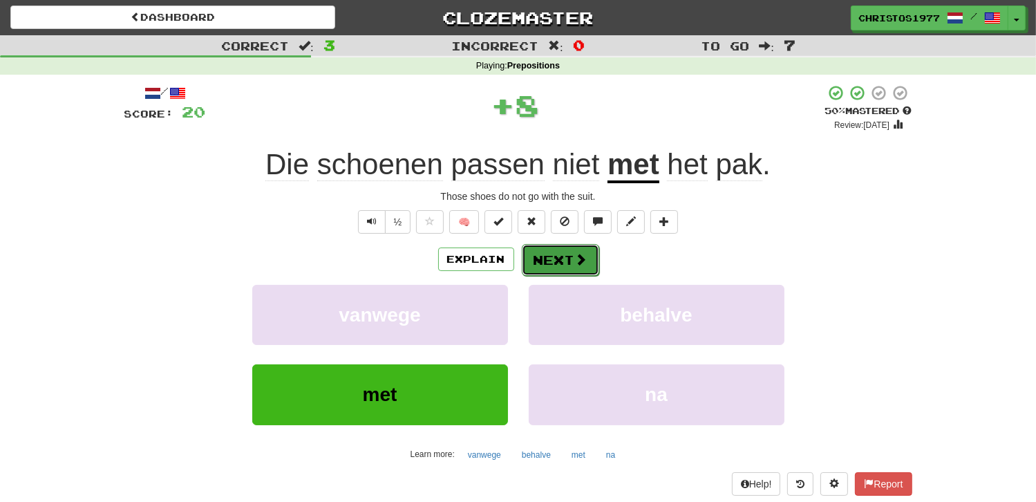
click at [555, 256] on button "Next" at bounding box center [560, 260] width 77 height 32
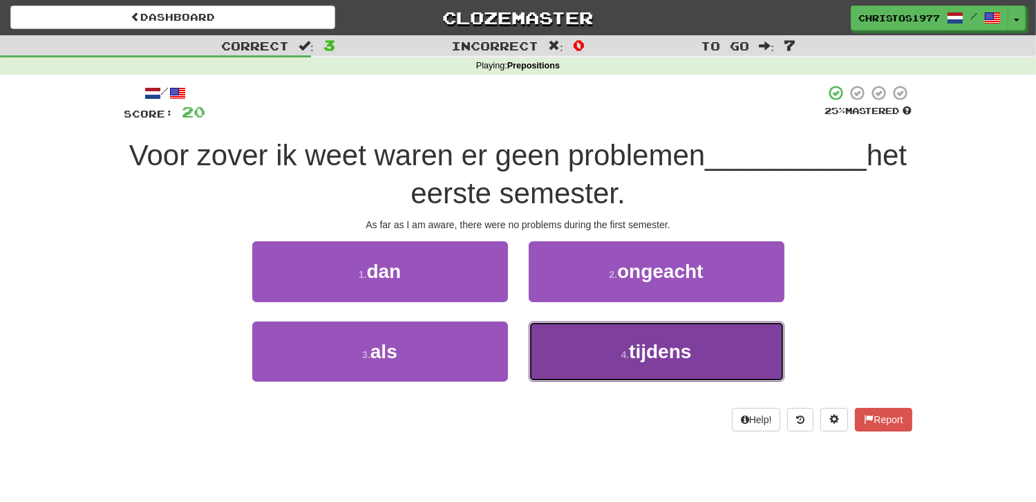
click at [661, 344] on span "tijdens" at bounding box center [660, 351] width 62 height 21
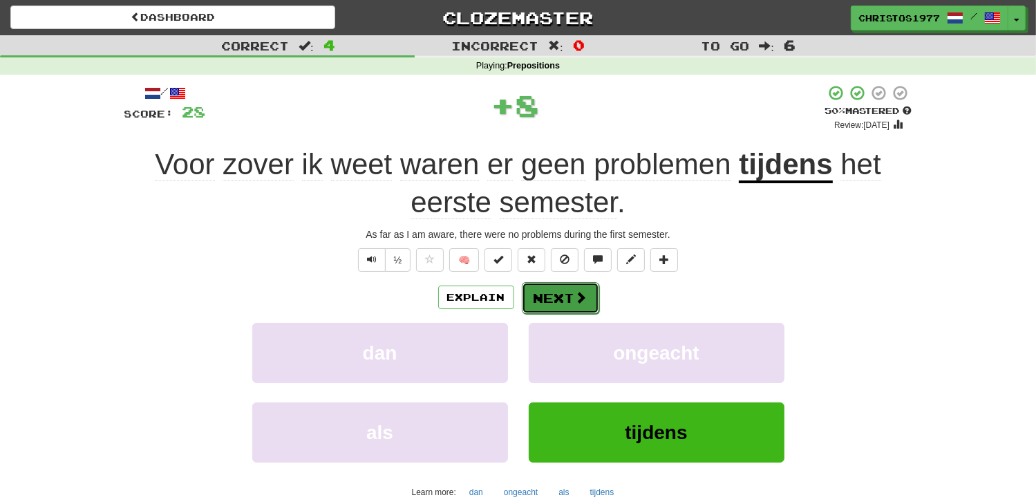
click at [548, 299] on button "Next" at bounding box center [560, 298] width 77 height 32
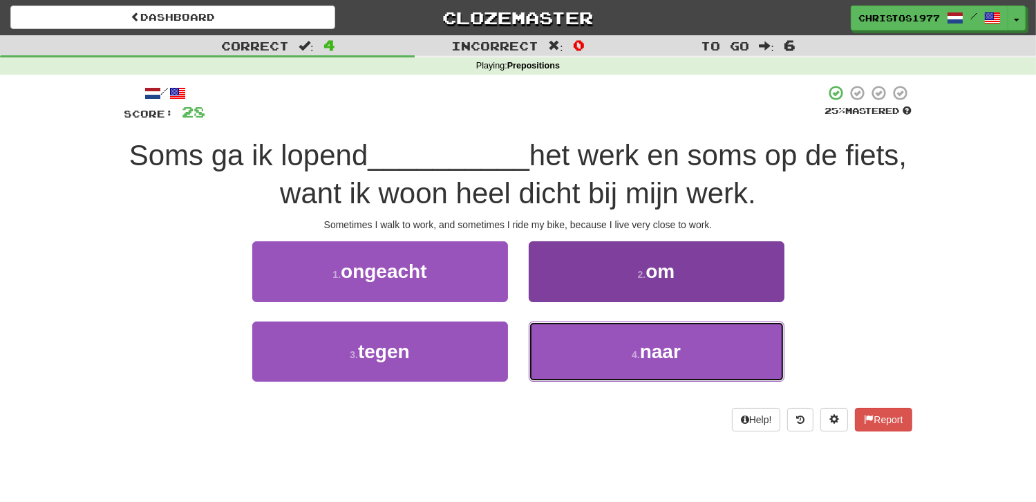
click at [640, 345] on button "4 . naar" at bounding box center [657, 351] width 256 height 60
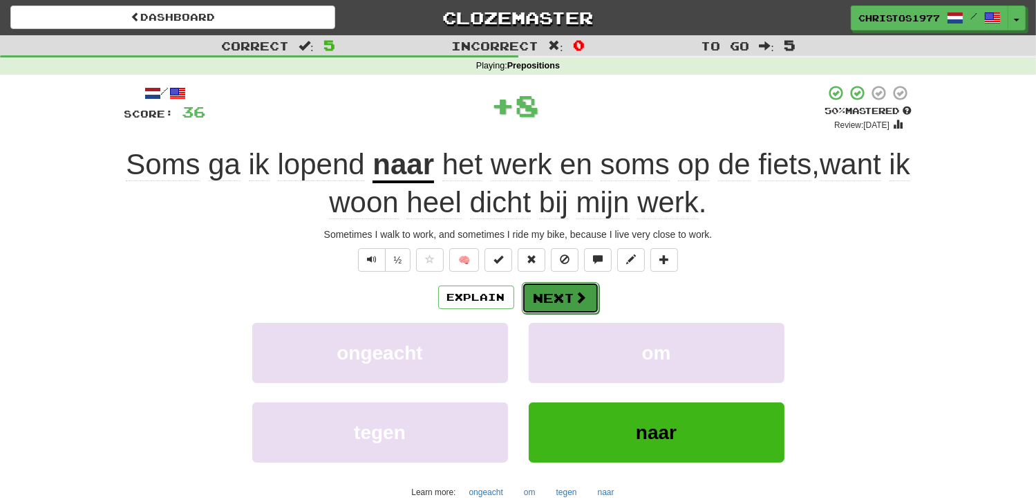
click at [563, 310] on button "Next" at bounding box center [560, 298] width 77 height 32
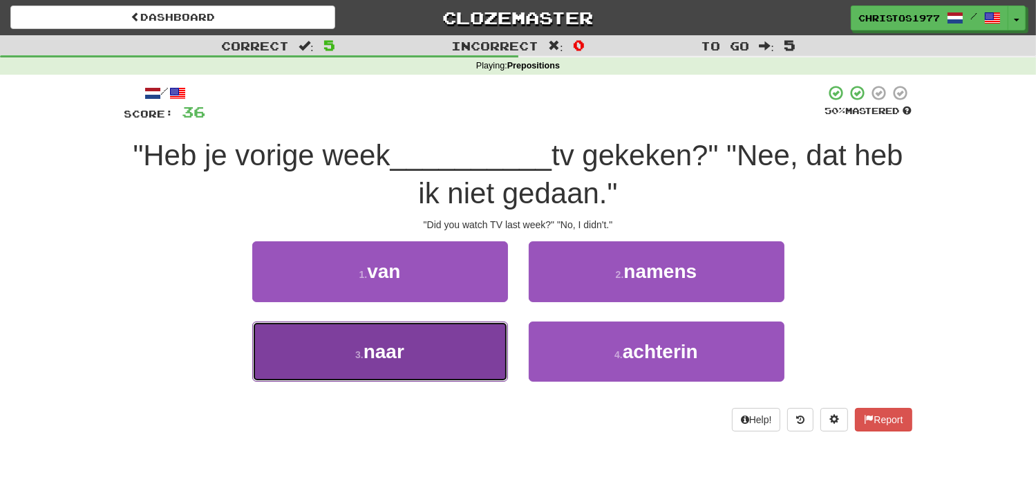
click at [389, 353] on span "naar" at bounding box center [384, 351] width 41 height 21
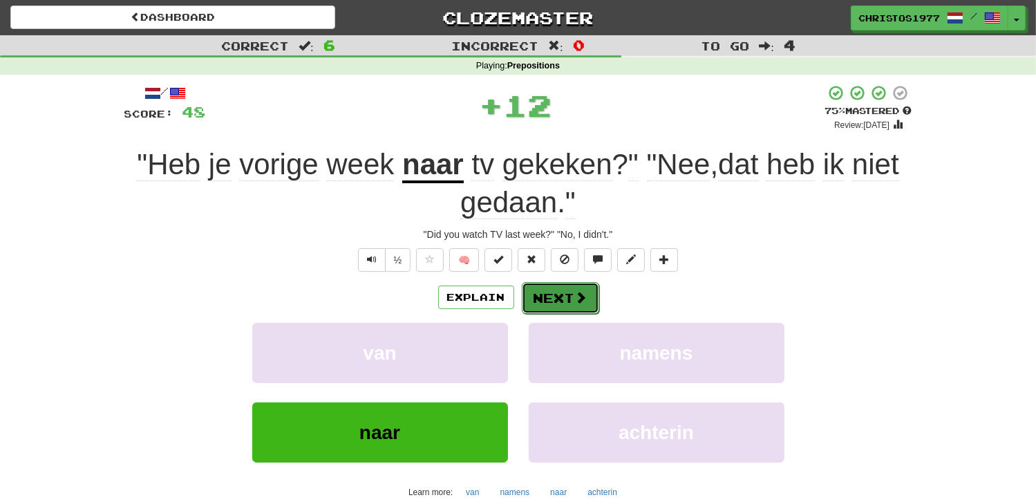
click at [557, 286] on button "Next" at bounding box center [560, 298] width 77 height 32
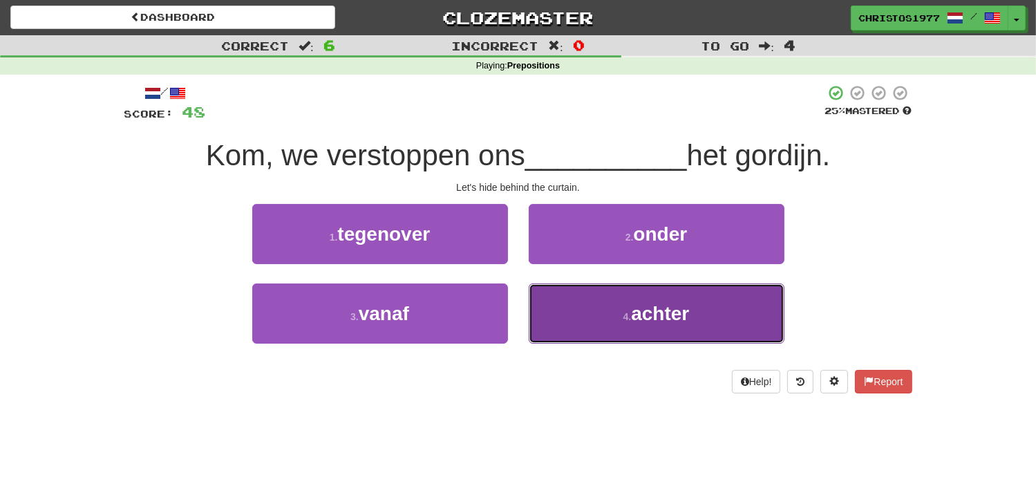
click at [658, 313] on span "achter" at bounding box center [660, 313] width 58 height 21
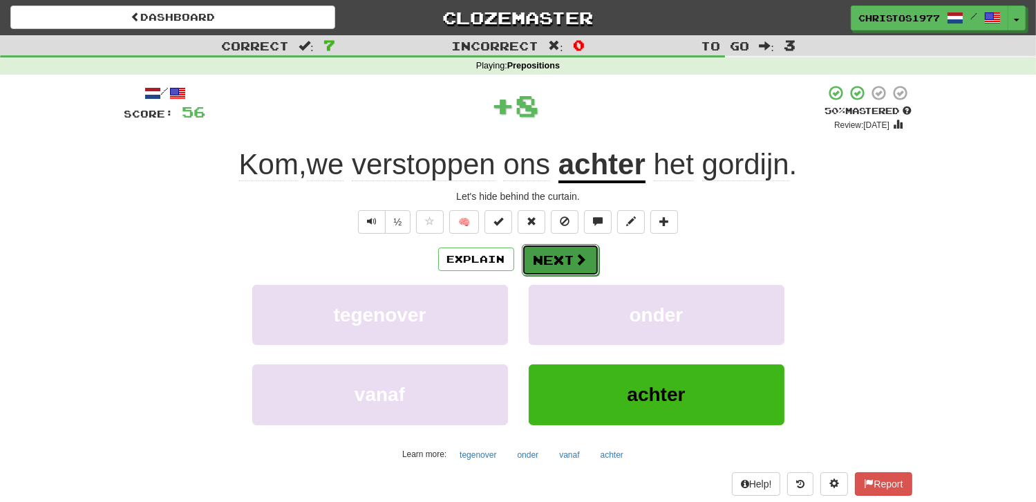
click at [540, 266] on button "Next" at bounding box center [560, 260] width 77 height 32
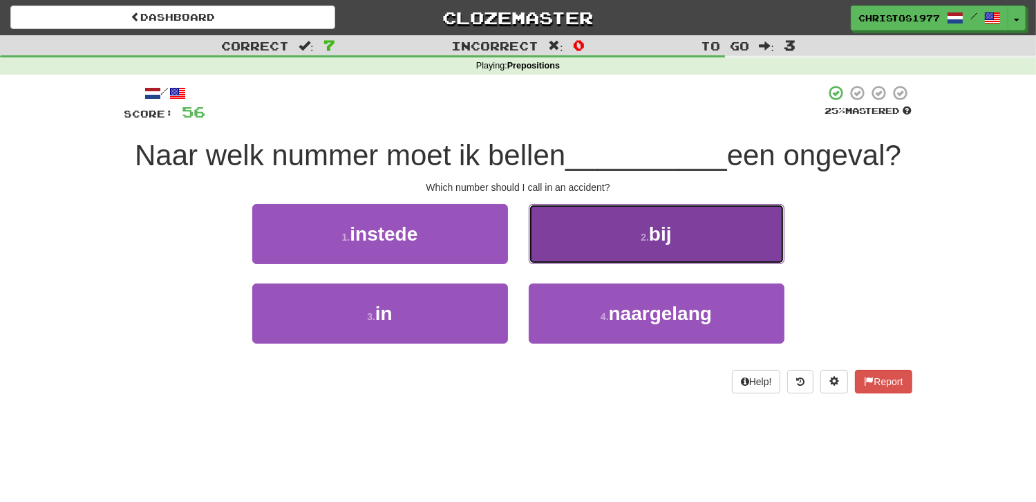
click at [632, 243] on button "2 . bij" at bounding box center [657, 234] width 256 height 60
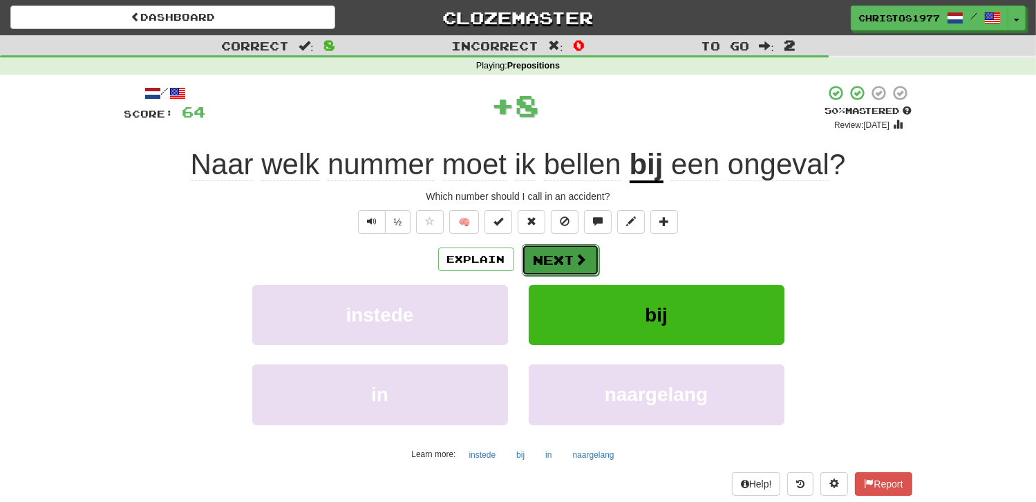
click at [569, 251] on button "Next" at bounding box center [560, 260] width 77 height 32
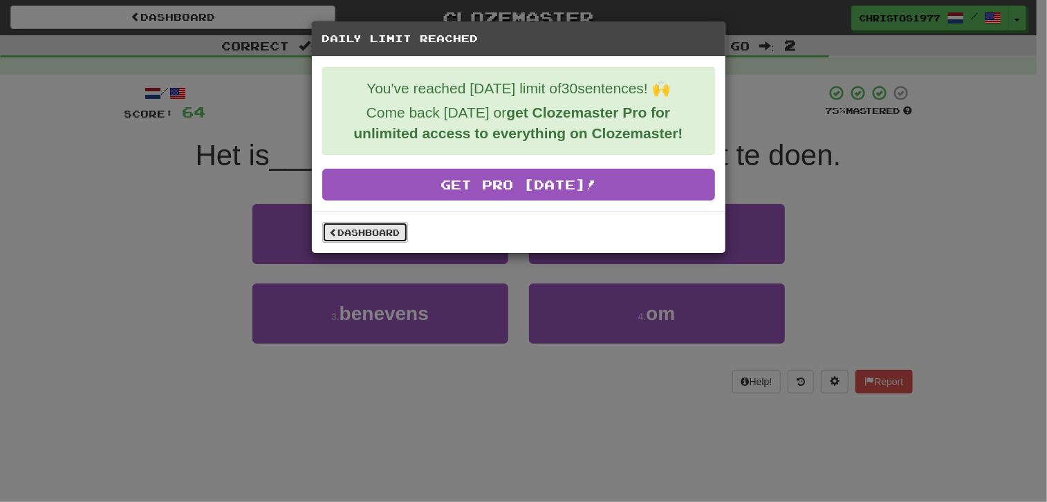
click at [381, 225] on link "Dashboard" at bounding box center [365, 232] width 86 height 21
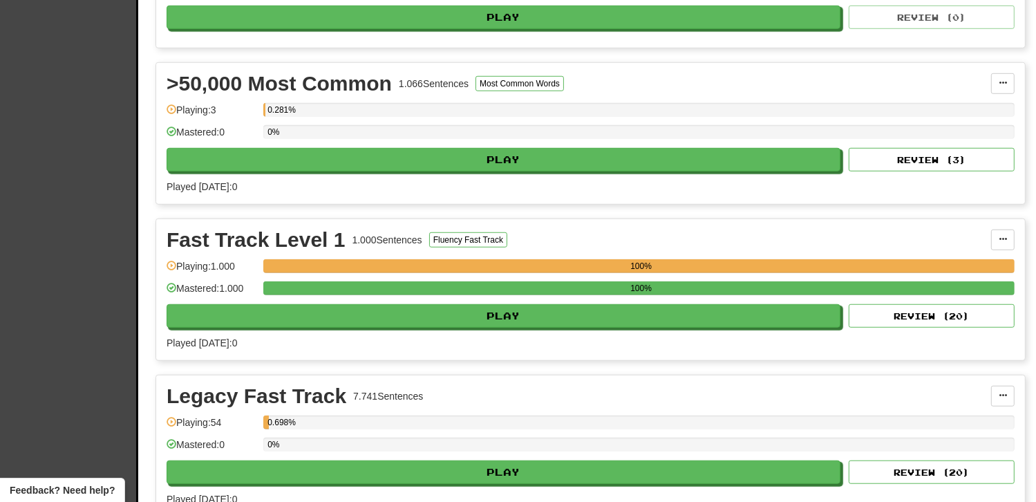
scroll to position [1314, 0]
